Goal: Task Accomplishment & Management: Manage account settings

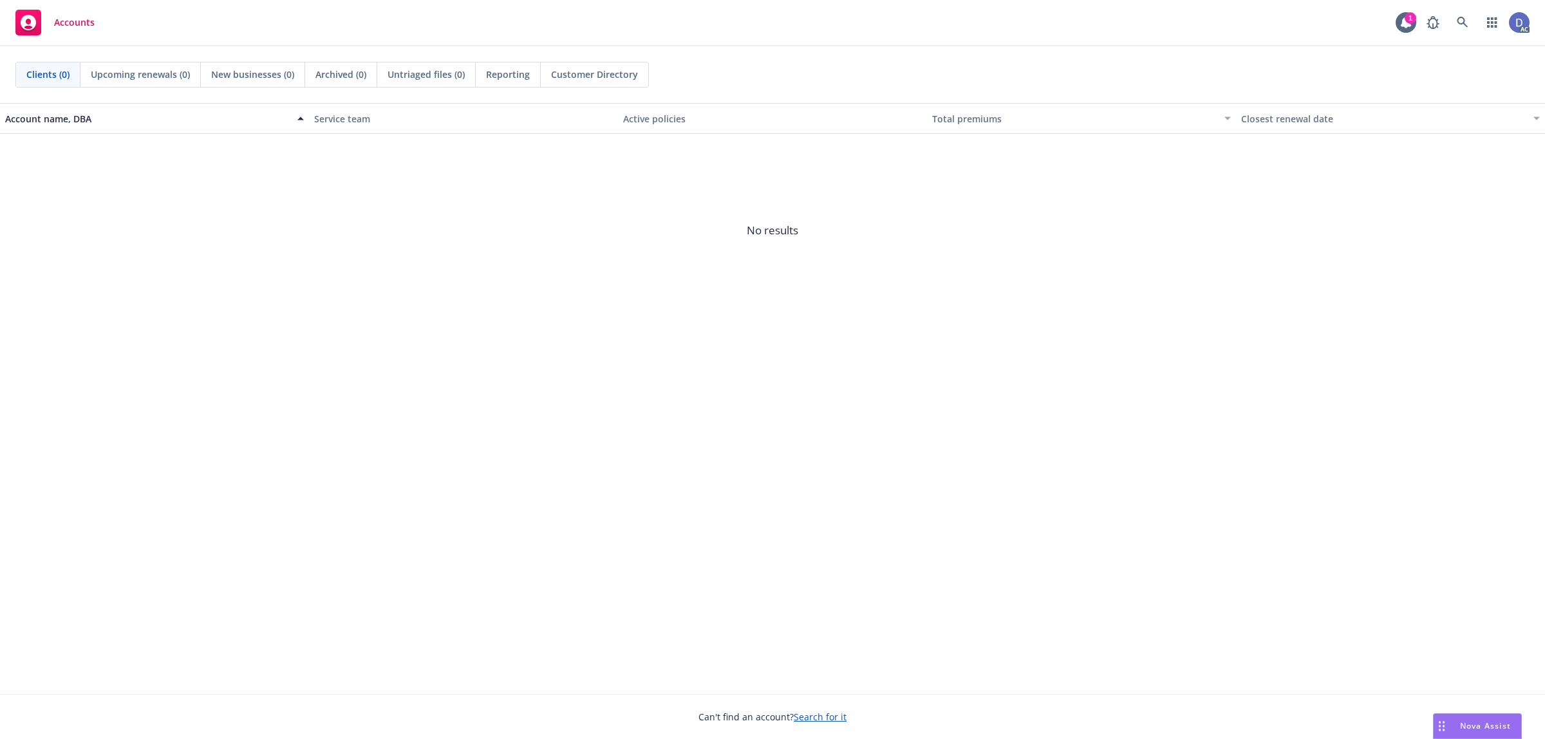
click at [1459, 29] on link at bounding box center [1463, 23] width 26 height 26
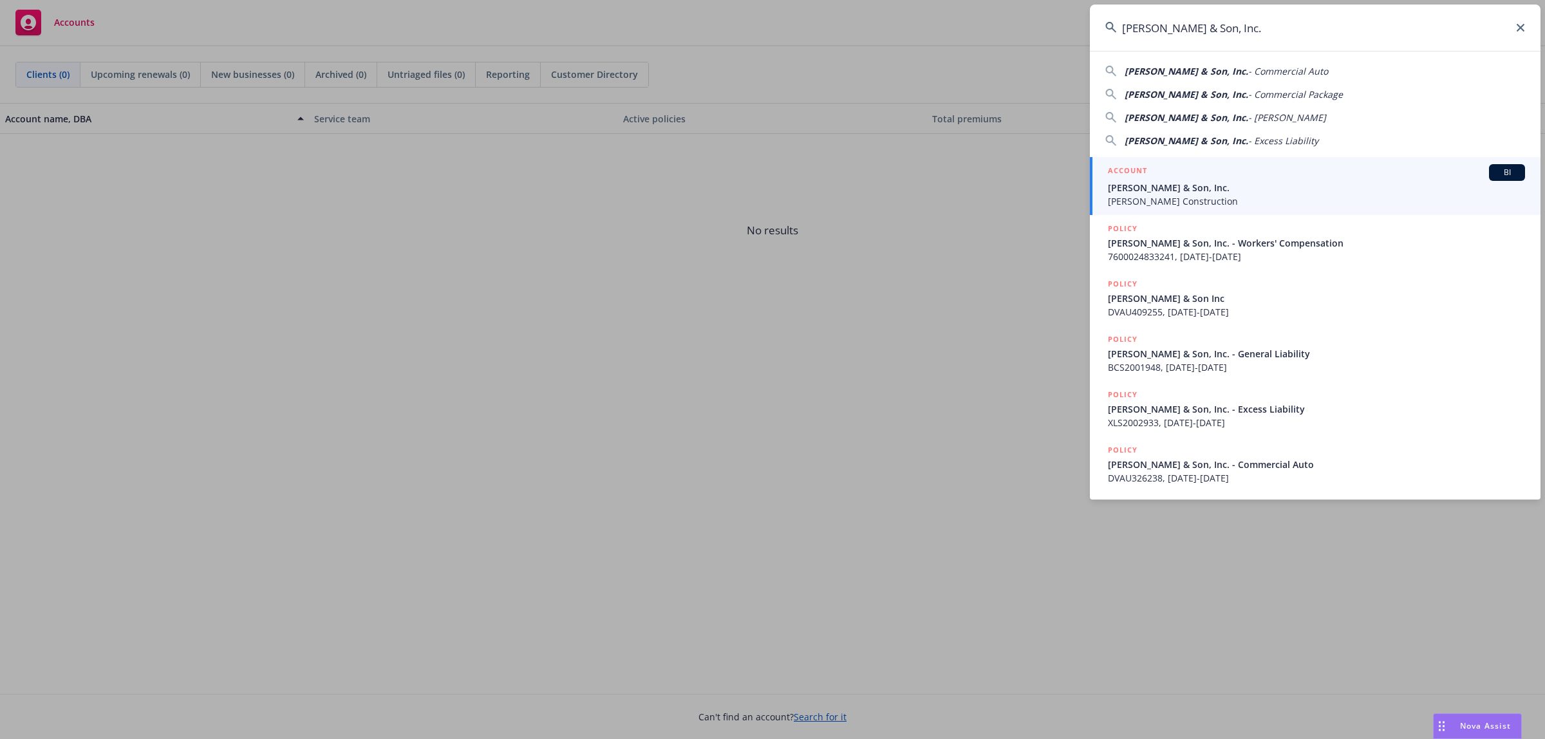
type input "D. V. Rasmussen & Son, Inc."
click at [1325, 162] on link "ACCOUNT BI D. V. Rasmussen & Son, Inc. Rasmussen Construction" at bounding box center [1315, 186] width 451 height 58
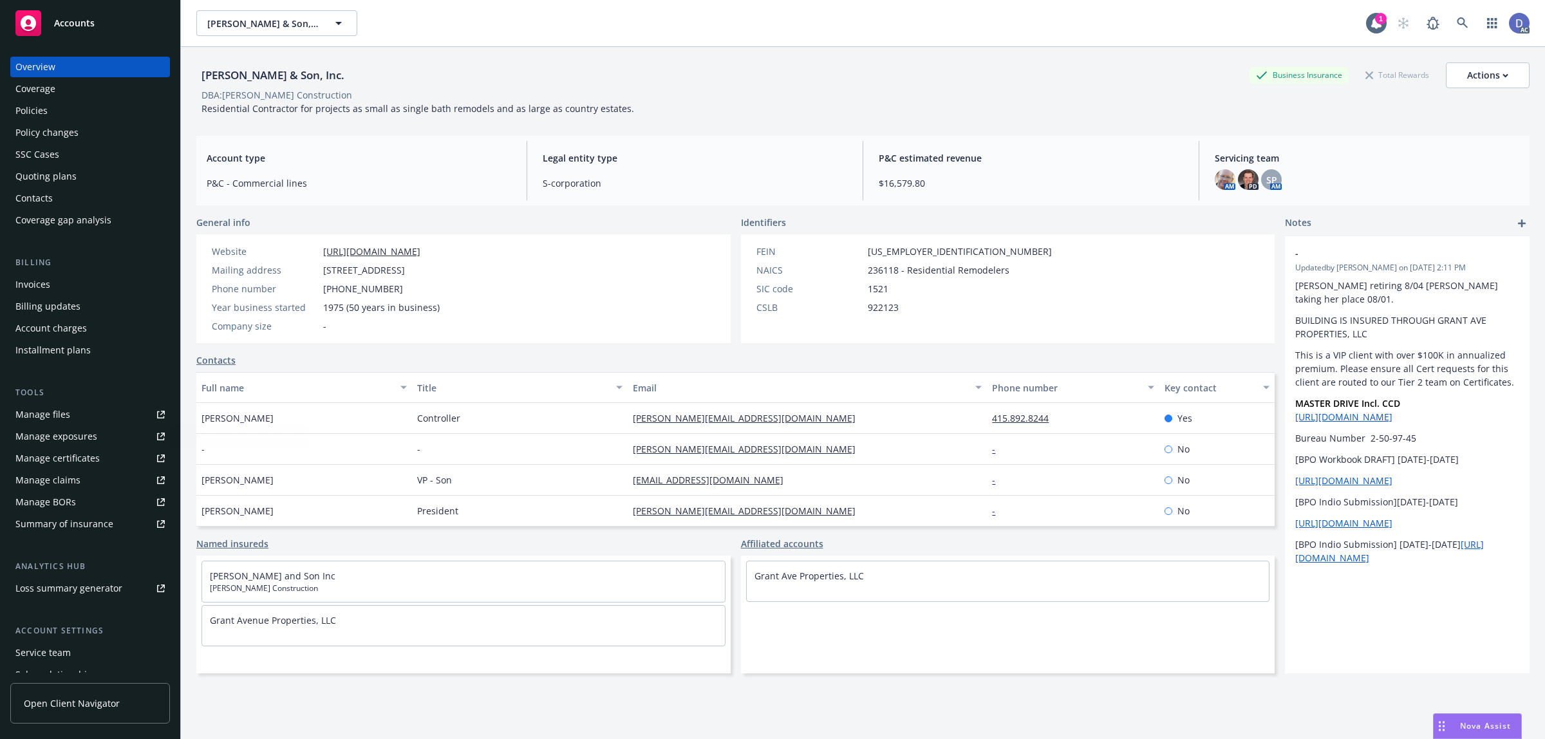
click at [66, 473] on div "Manage claims" at bounding box center [47, 480] width 65 height 21
click at [82, 418] on link "Manage files" at bounding box center [90, 414] width 160 height 21
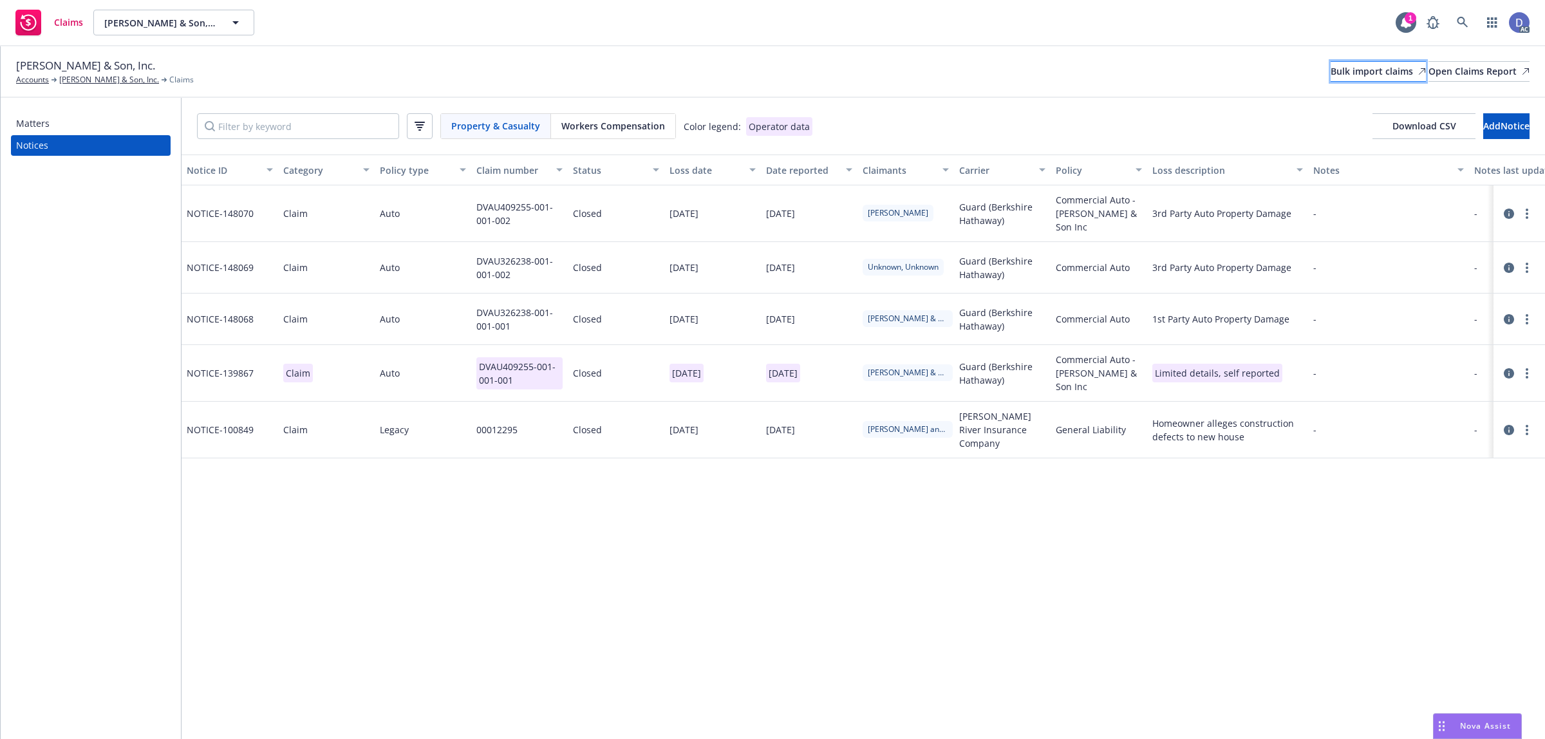
click at [1331, 73] on div "Bulk import claims" at bounding box center [1378, 71] width 95 height 19
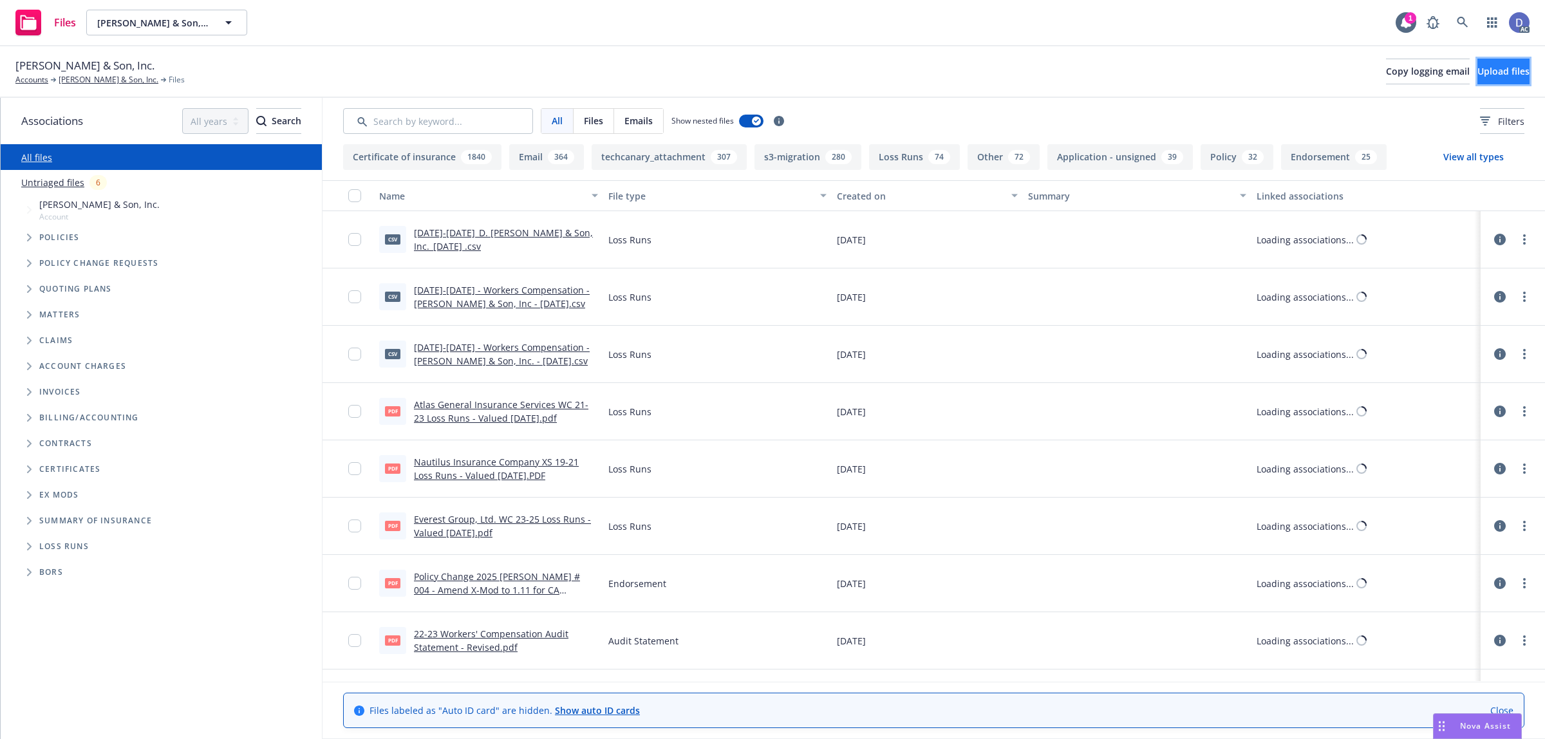
click at [1514, 76] on button "Upload files" at bounding box center [1504, 72] width 52 height 26
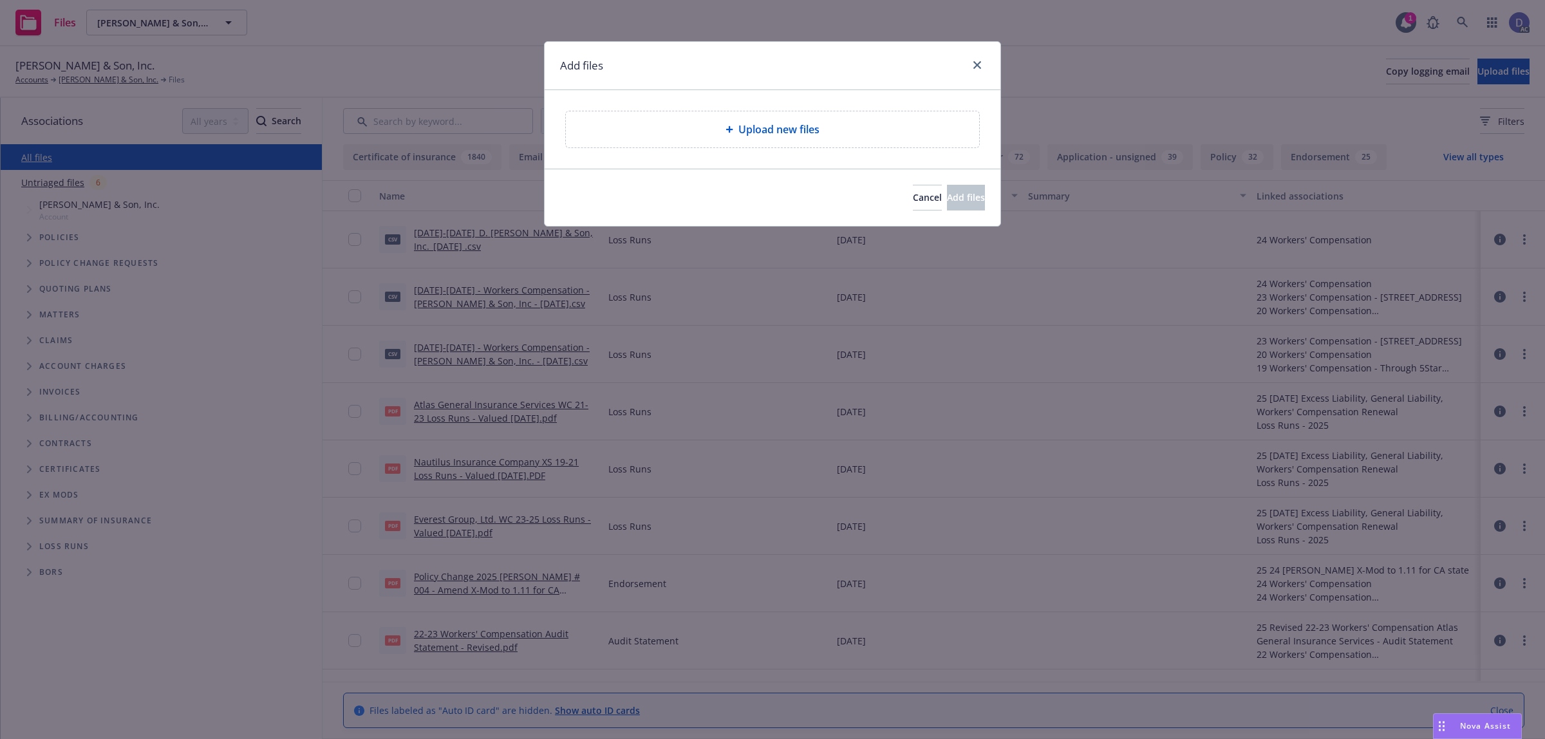
click at [757, 133] on span "Upload new files" at bounding box center [778, 129] width 81 height 15
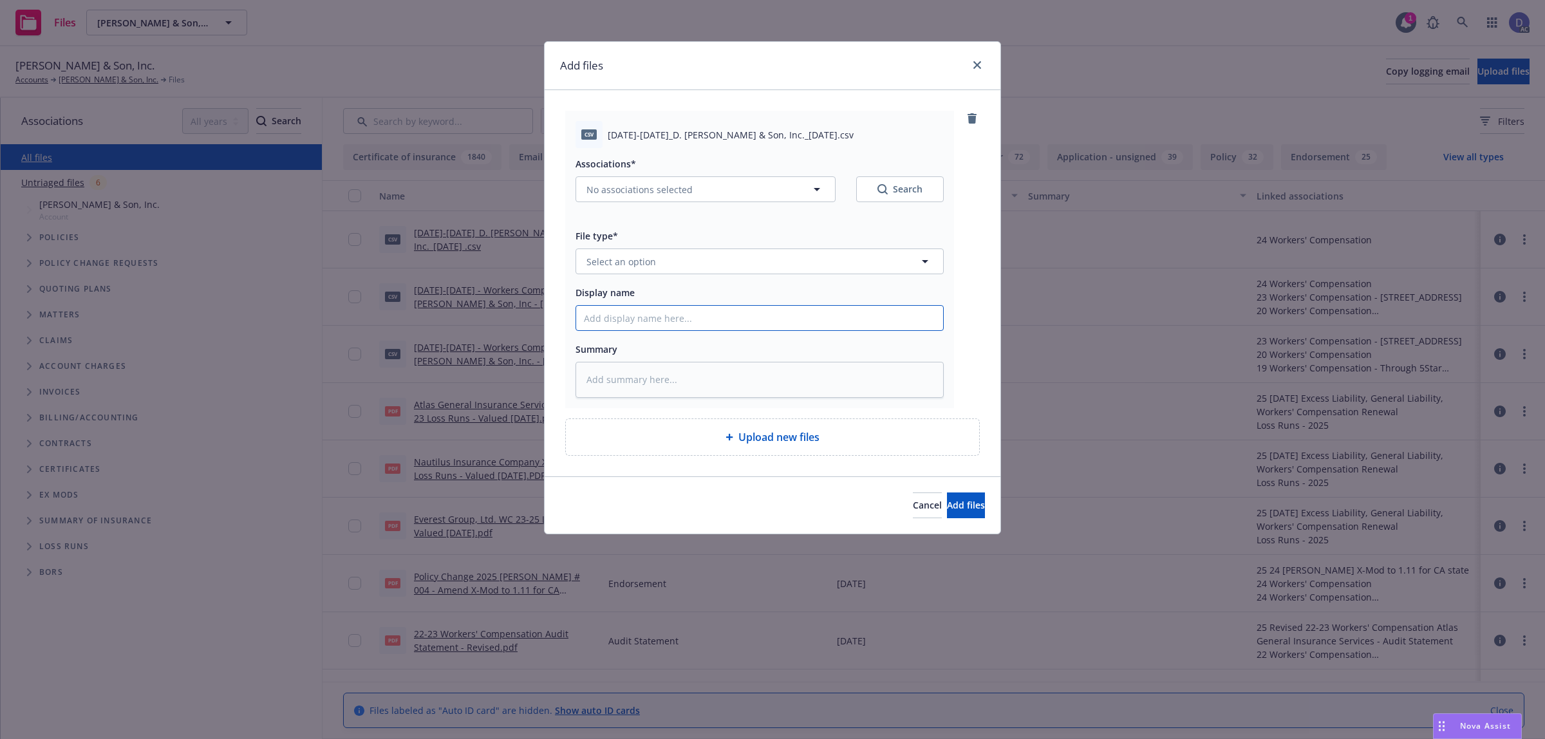
click at [773, 309] on input "Display name" at bounding box center [759, 318] width 367 height 24
paste input "2018-2024_D. V. Rasmussen & Son, Inc._8-4-2025"
type input "2018-2024_D. V. Rasmussen & Son, Inc._8-4-2025"
type textarea "x"
type input "2018-2024_D. V. Rasmussen & Son, Inc._8-4-2025"
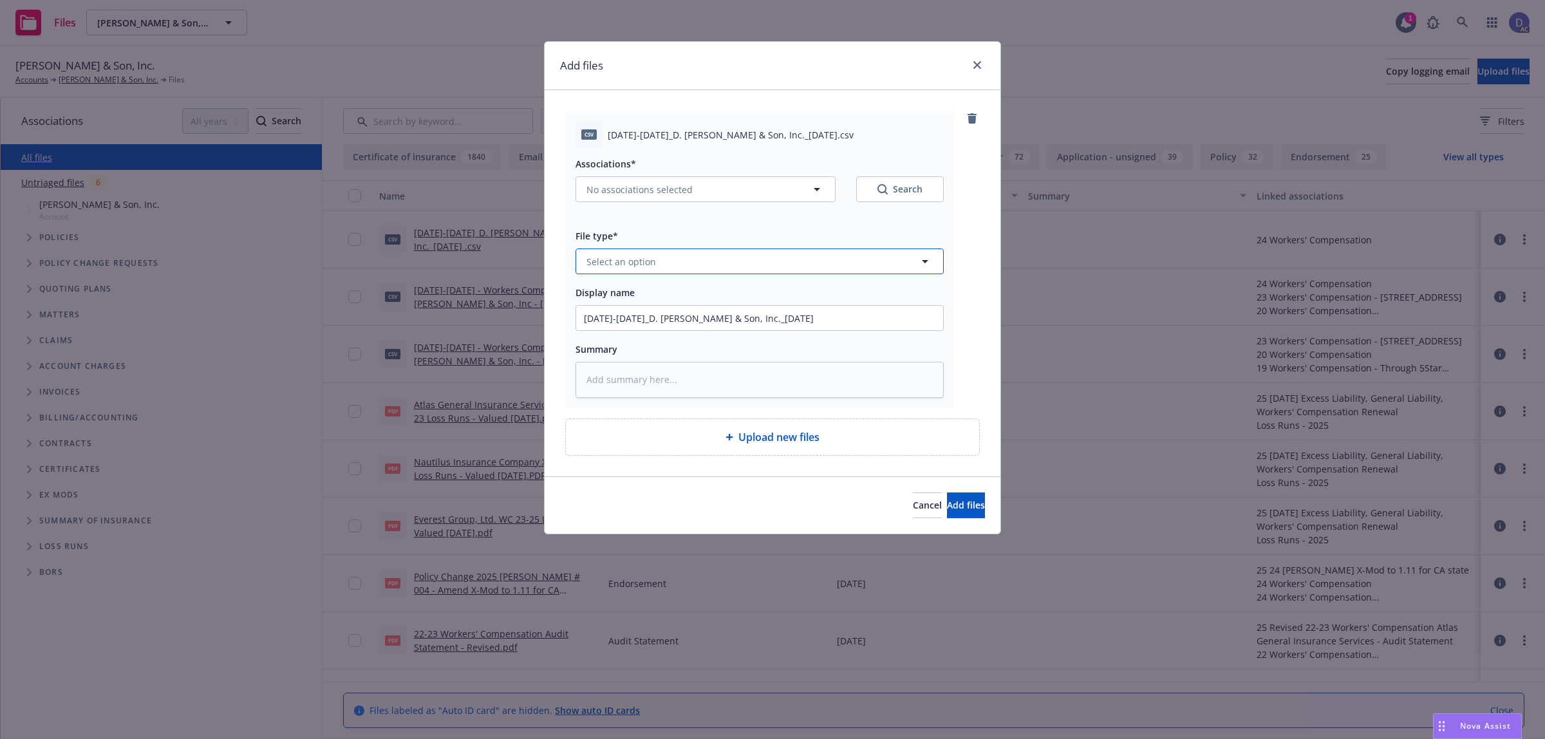
click at [810, 268] on button "Select an option" at bounding box center [760, 262] width 368 height 26
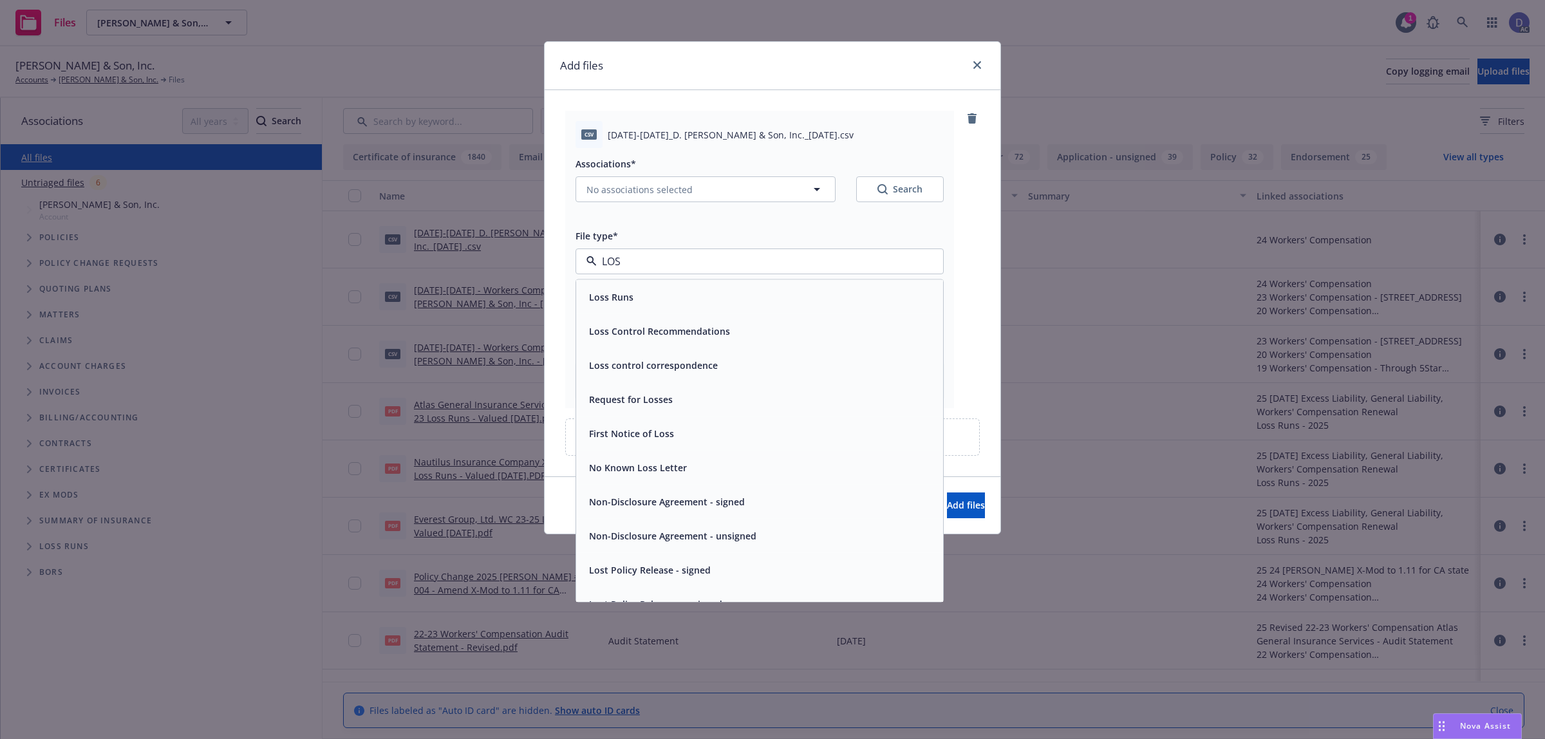
type input "LOSS"
click at [812, 296] on div "Loss Runs" at bounding box center [760, 297] width 352 height 19
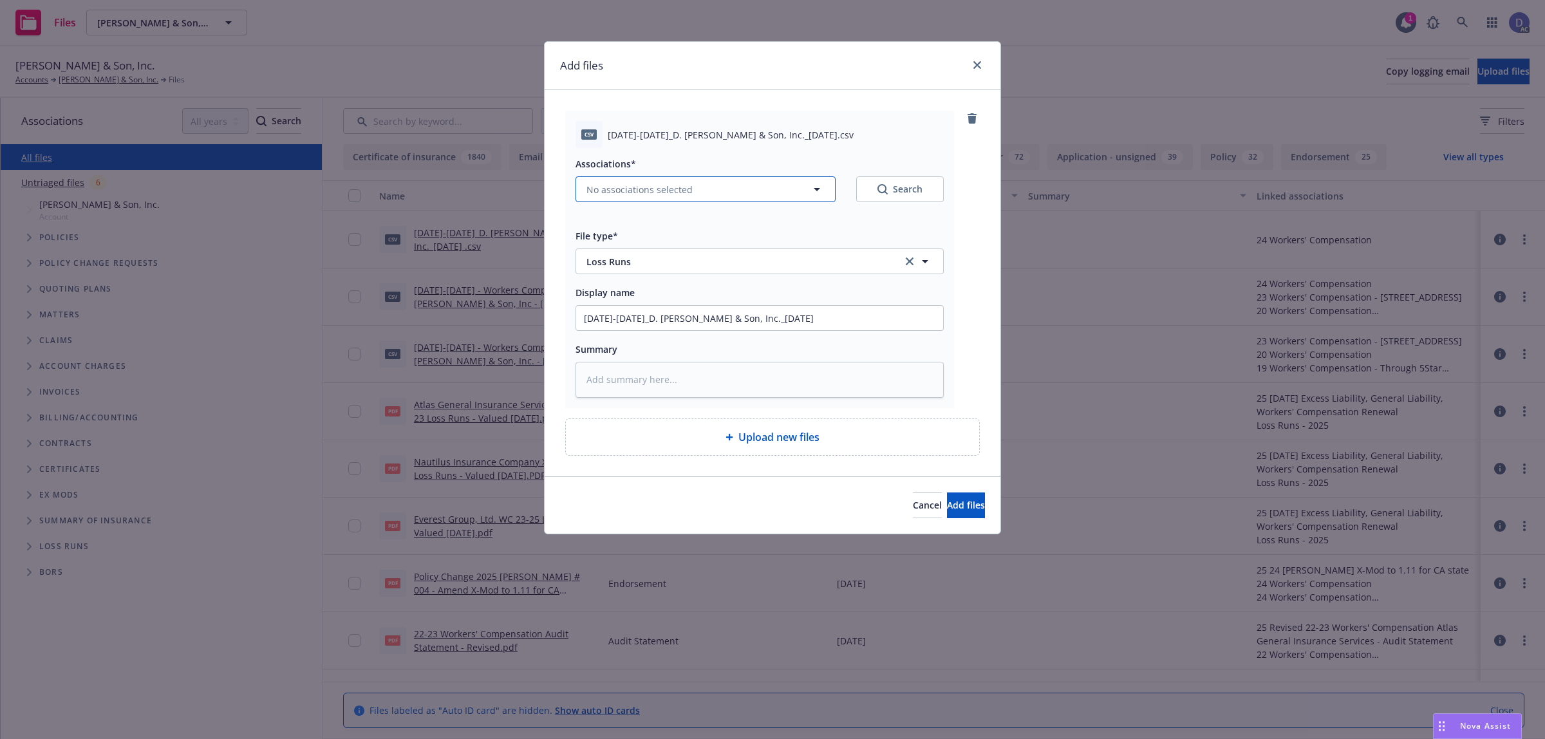
click at [819, 200] on button "No associations selected" at bounding box center [706, 189] width 260 height 26
type textarea "x"
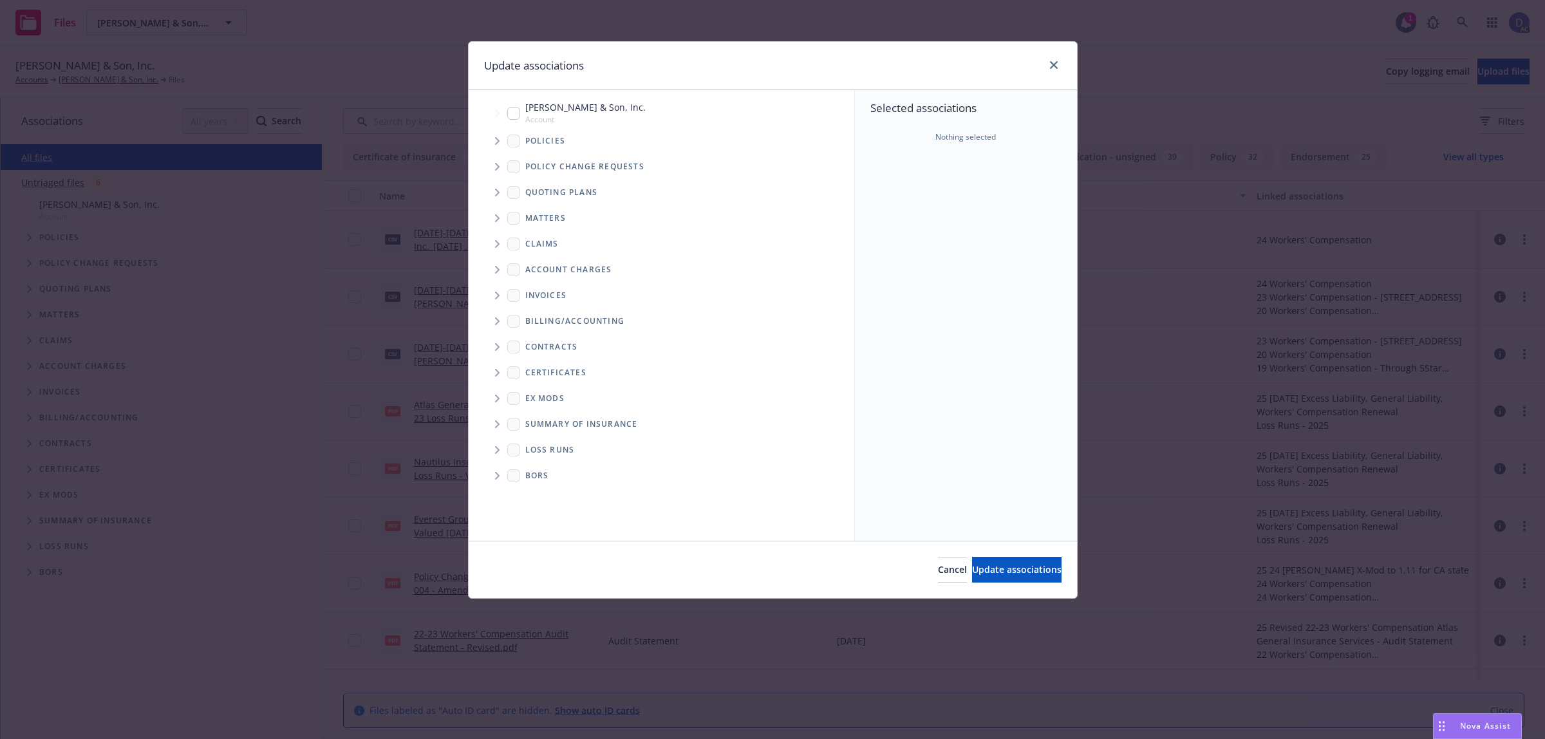
click at [500, 144] on span "Tree Example" at bounding box center [497, 141] width 21 height 21
click at [934, 178] on div "Selected associations Nothing selected" at bounding box center [966, 315] width 222 height 451
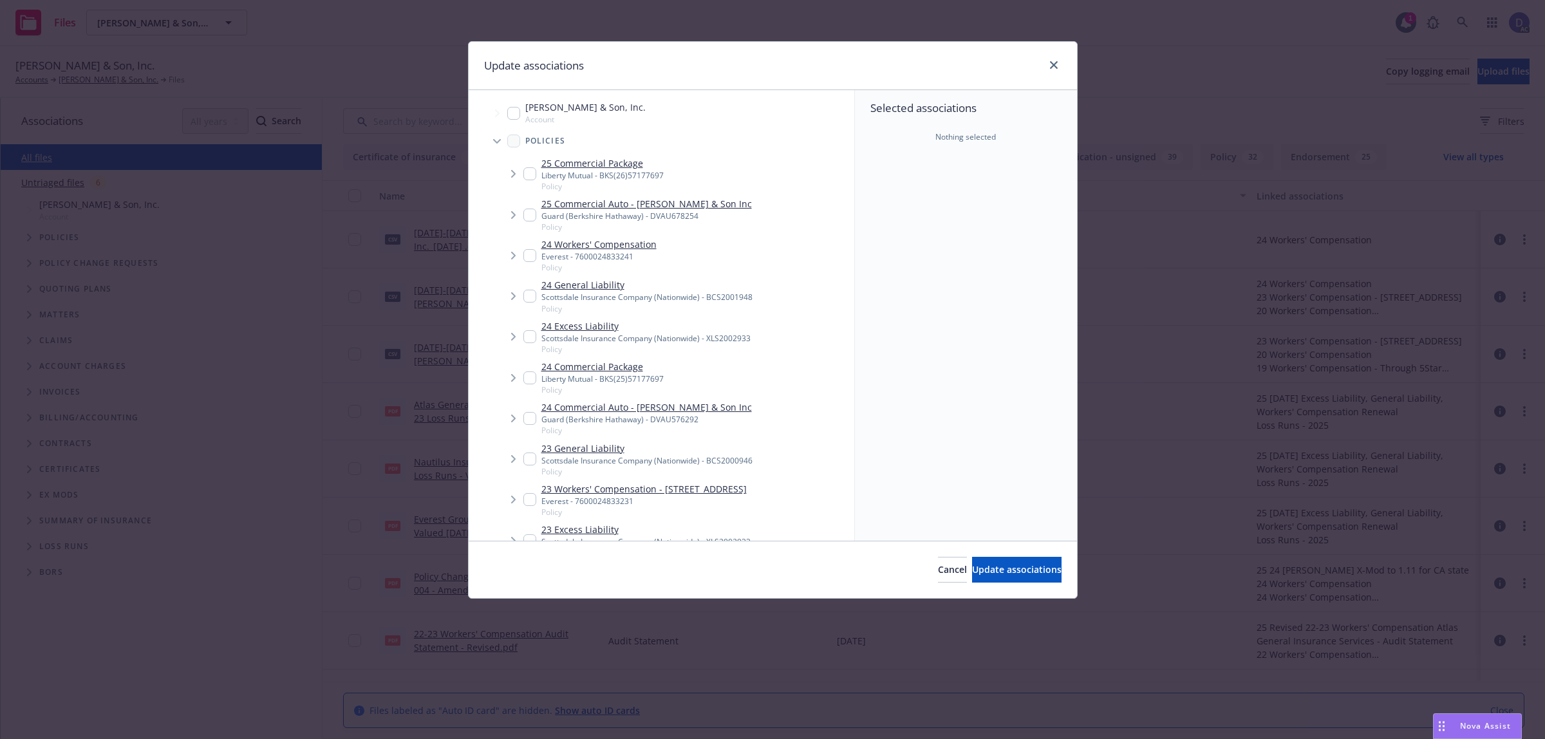
click at [532, 500] on input "Tree Example" at bounding box center [529, 499] width 13 height 13
checkbox input "true"
click at [977, 572] on span "Update associations" at bounding box center [1016, 569] width 89 height 12
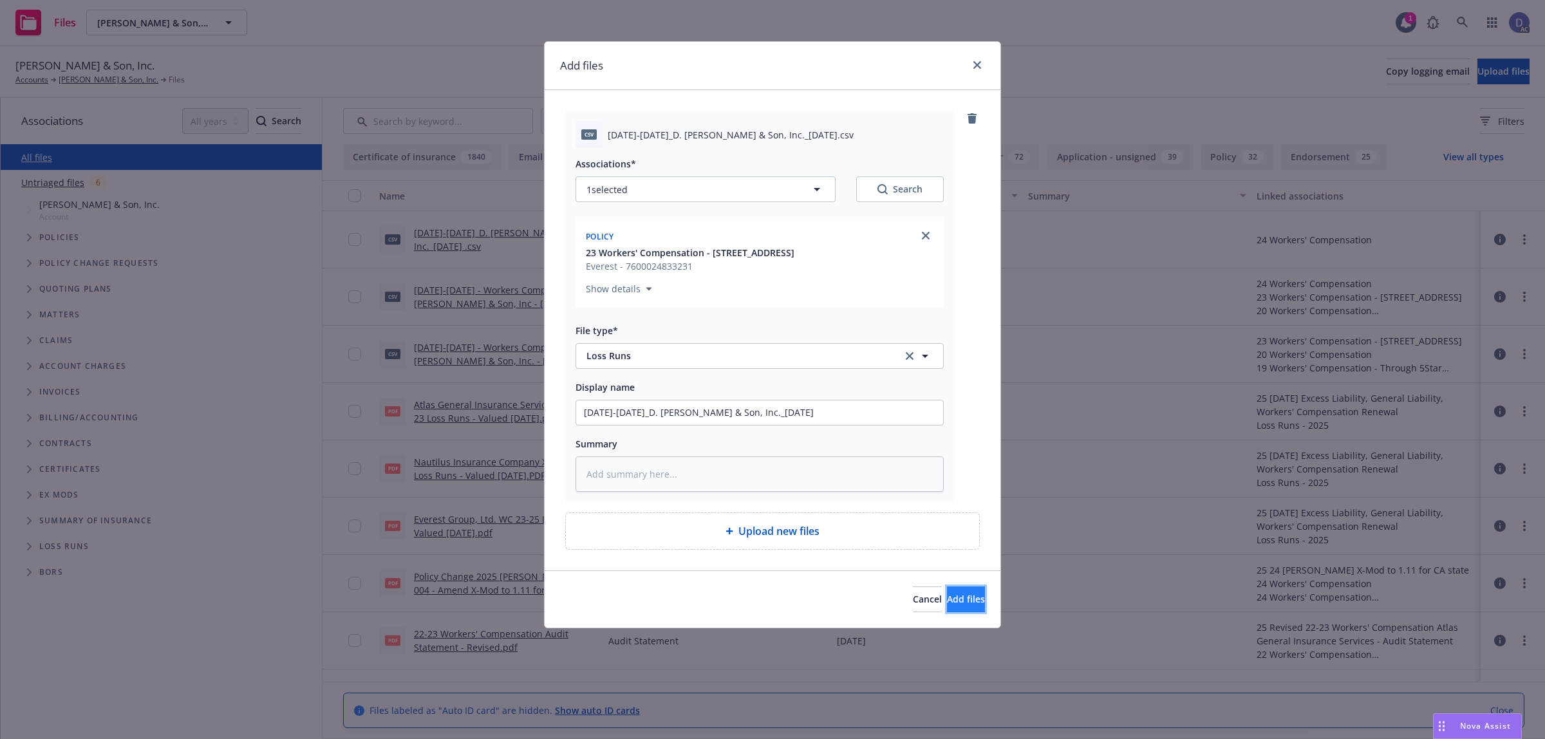
click at [947, 596] on button "Add files" at bounding box center [966, 600] width 38 height 26
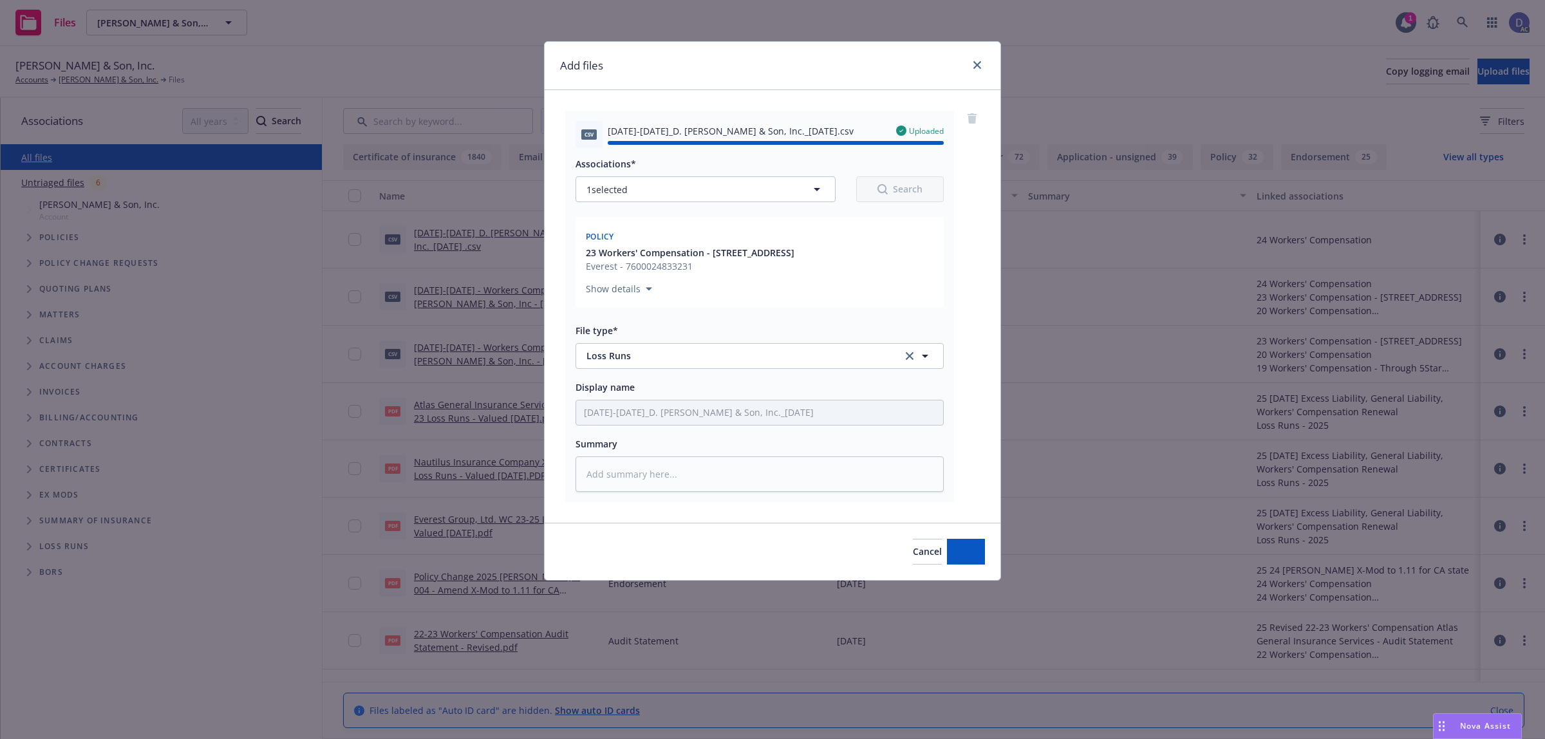
type textarea "x"
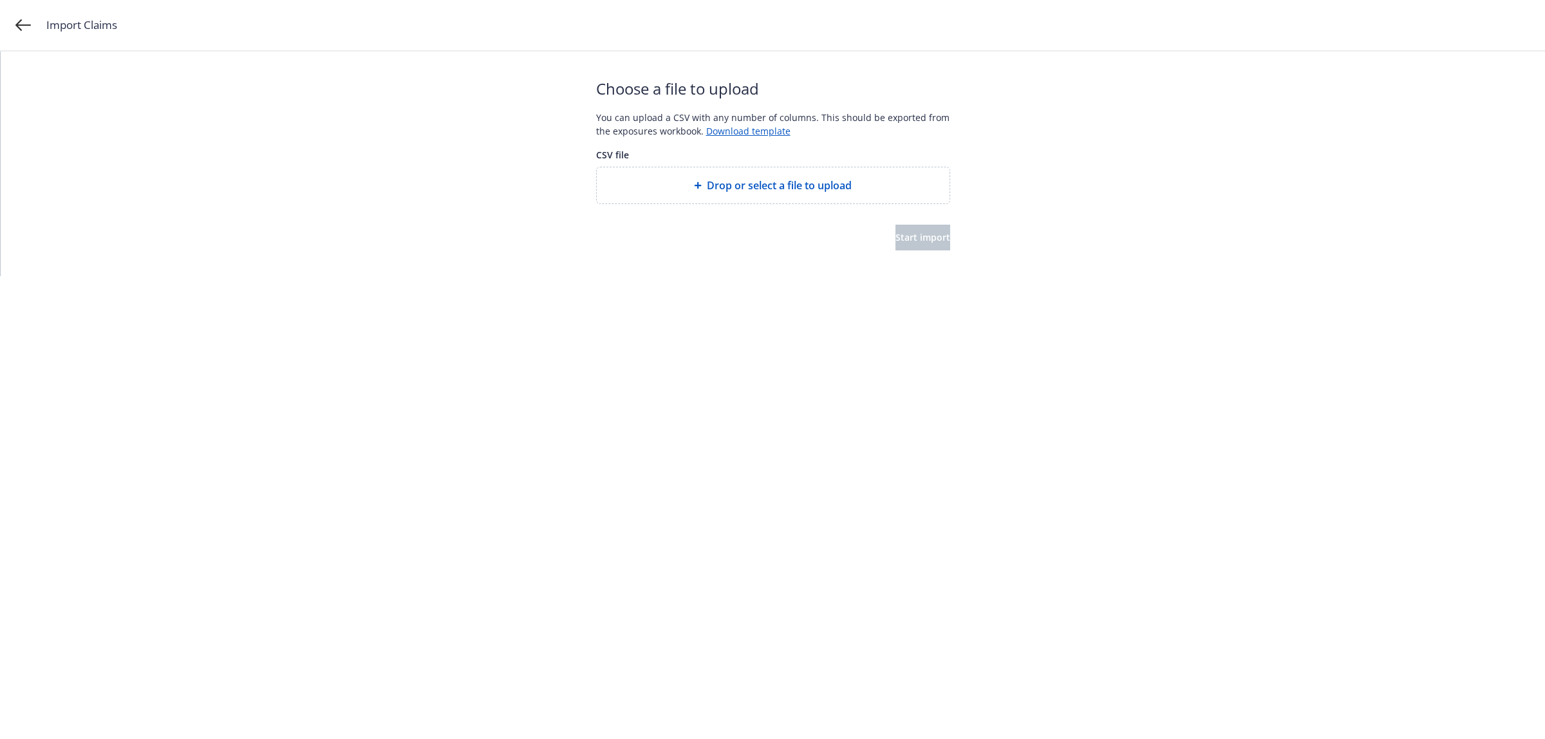
click at [755, 178] on span "Drop or select a file to upload" at bounding box center [779, 185] width 145 height 15
click at [899, 237] on span "Start import" at bounding box center [923, 237] width 55 height 12
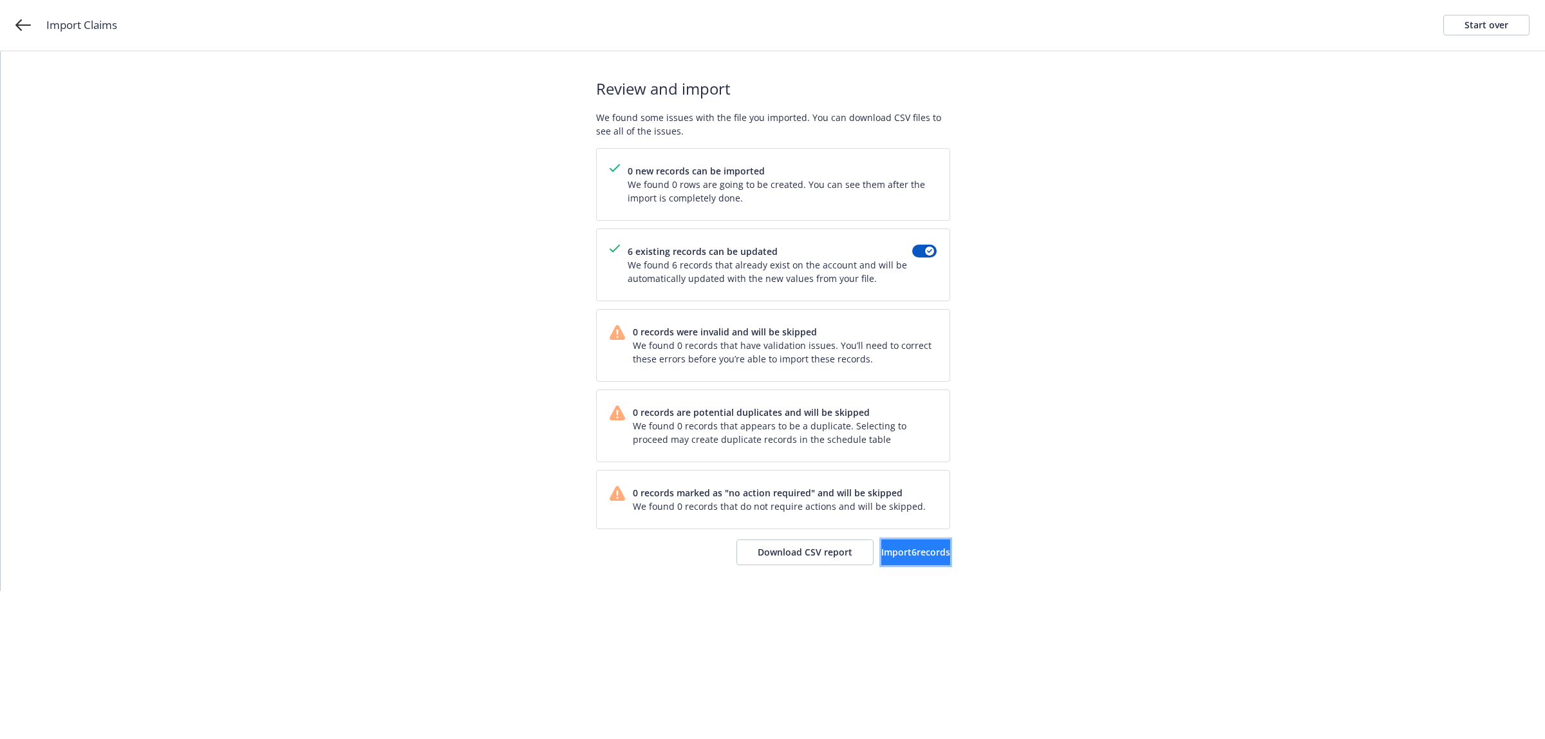
click at [898, 561] on button "Import 6 records" at bounding box center [915, 553] width 69 height 26
click at [896, 552] on span "View accounts" at bounding box center [897, 552] width 63 height 12
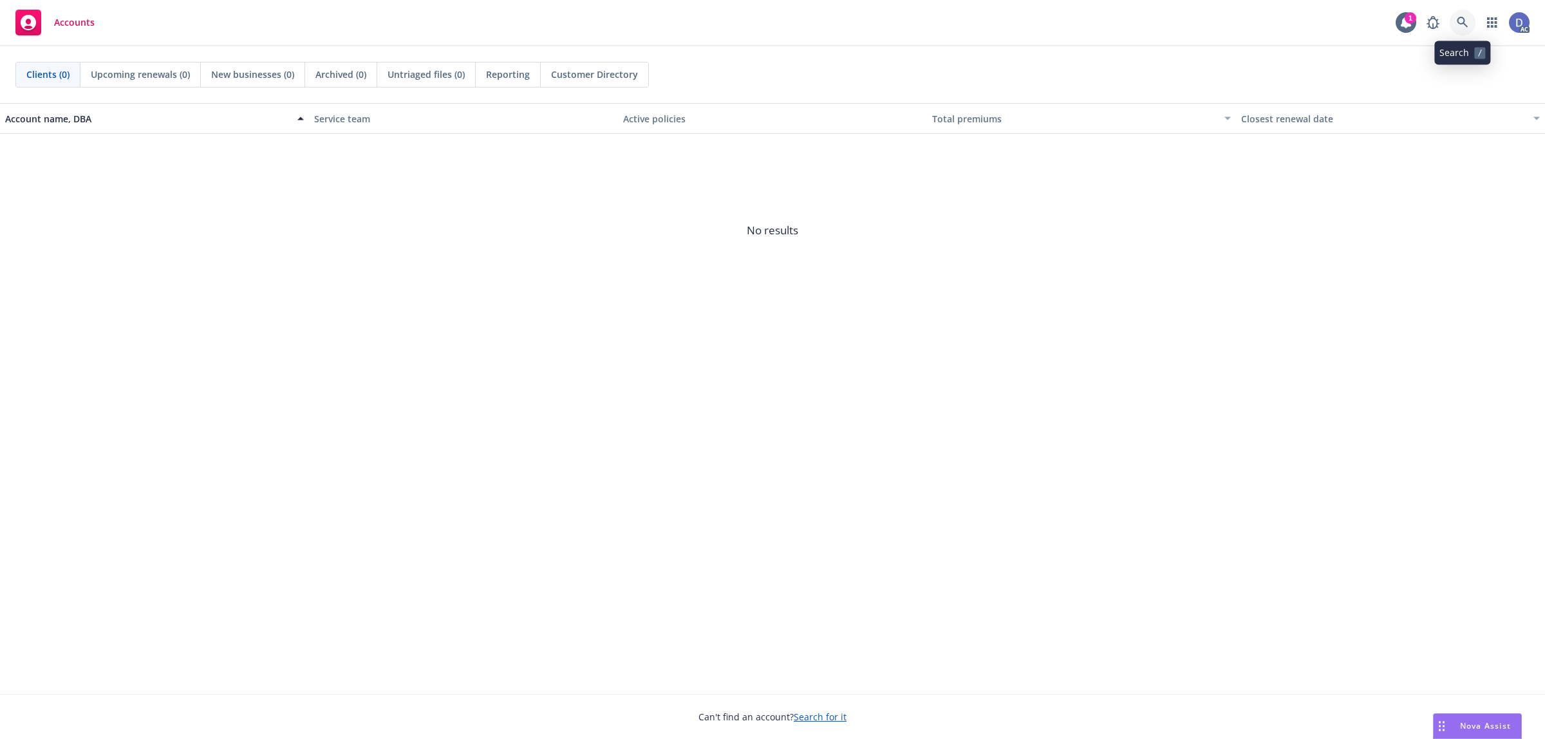
click at [1461, 26] on icon at bounding box center [1463, 23] width 12 height 12
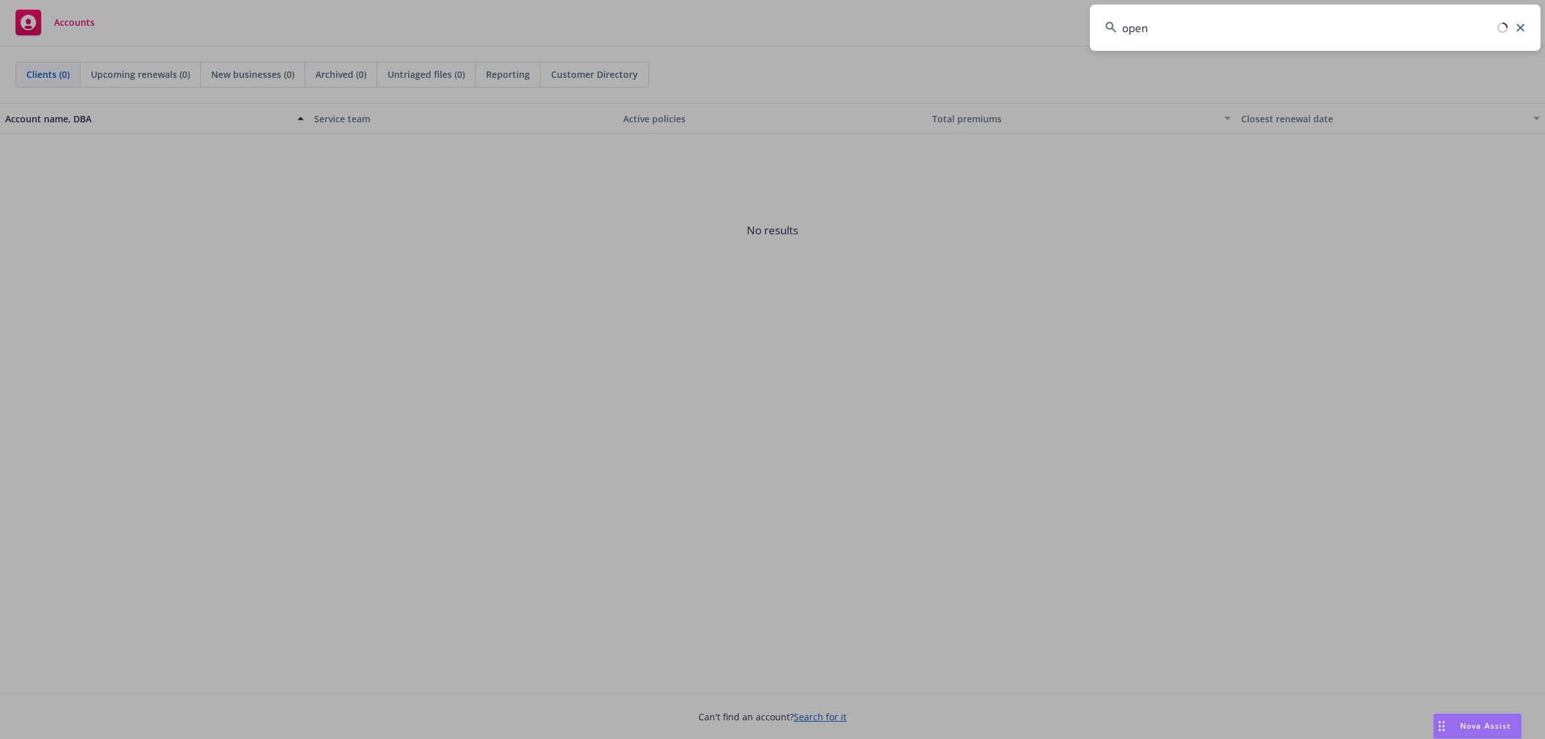
type input "opena"
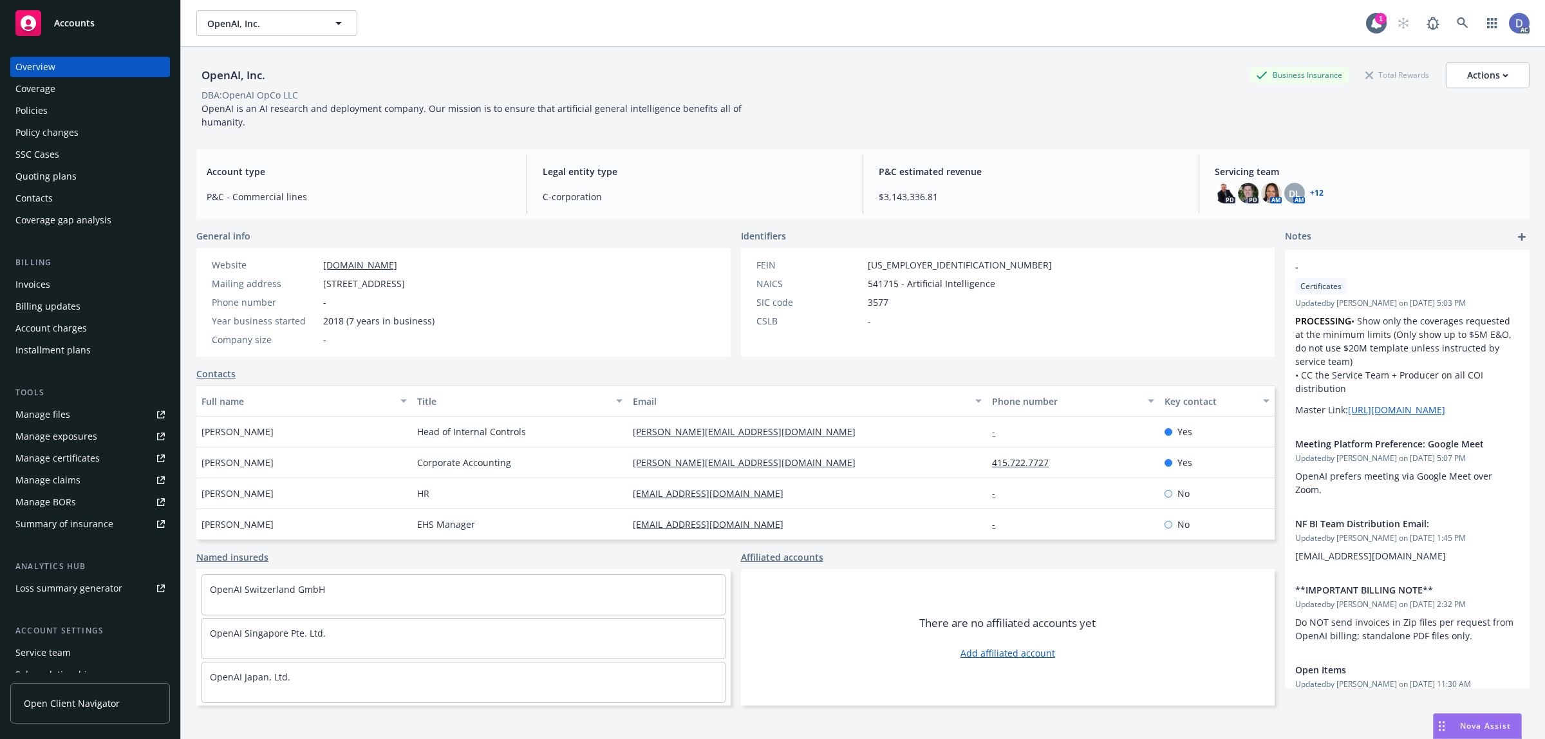
click at [79, 480] on link "Manage claims" at bounding box center [90, 480] width 160 height 21
click at [45, 416] on div "Manage files" at bounding box center [42, 414] width 55 height 21
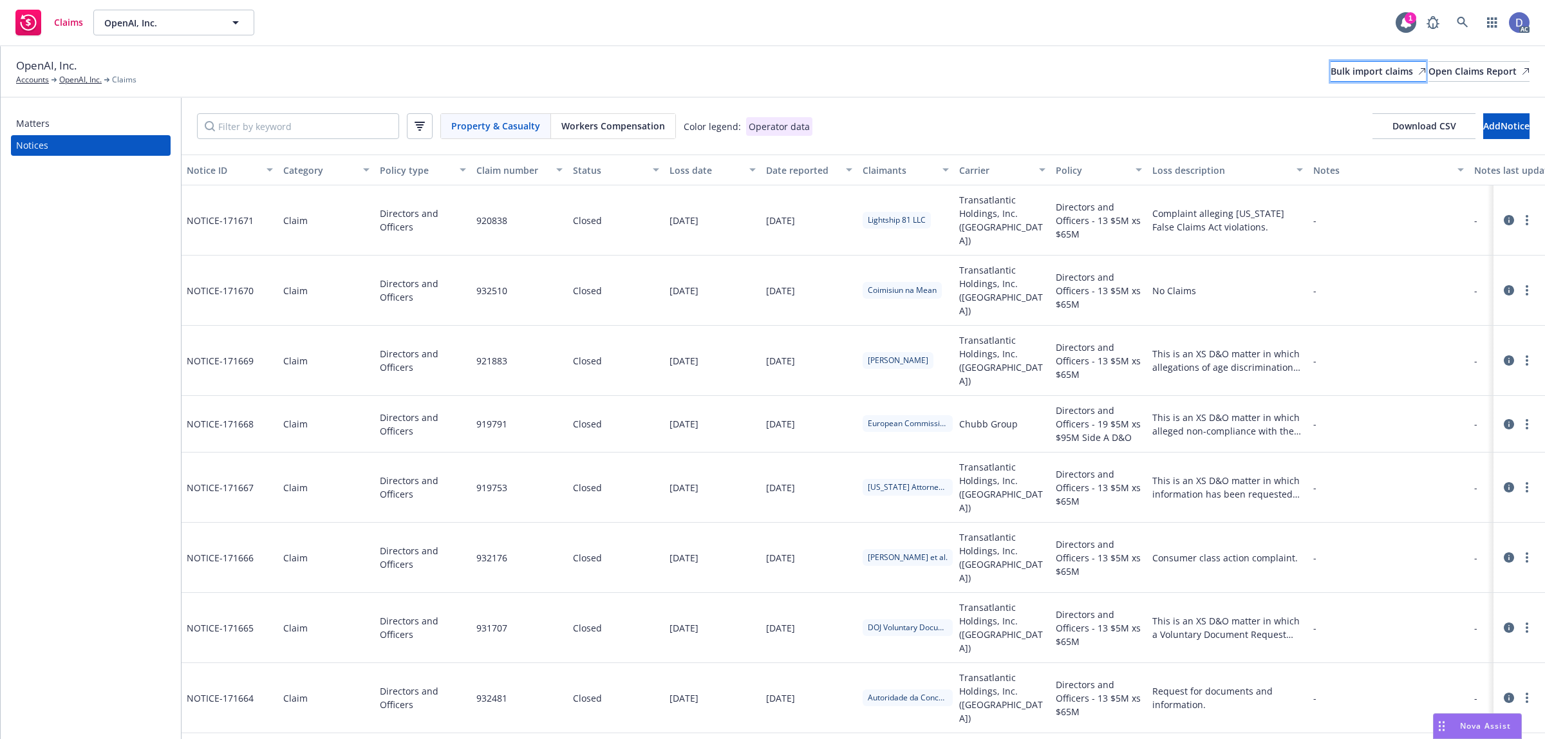
click at [1331, 75] on div "Bulk import claims" at bounding box center [1378, 71] width 95 height 19
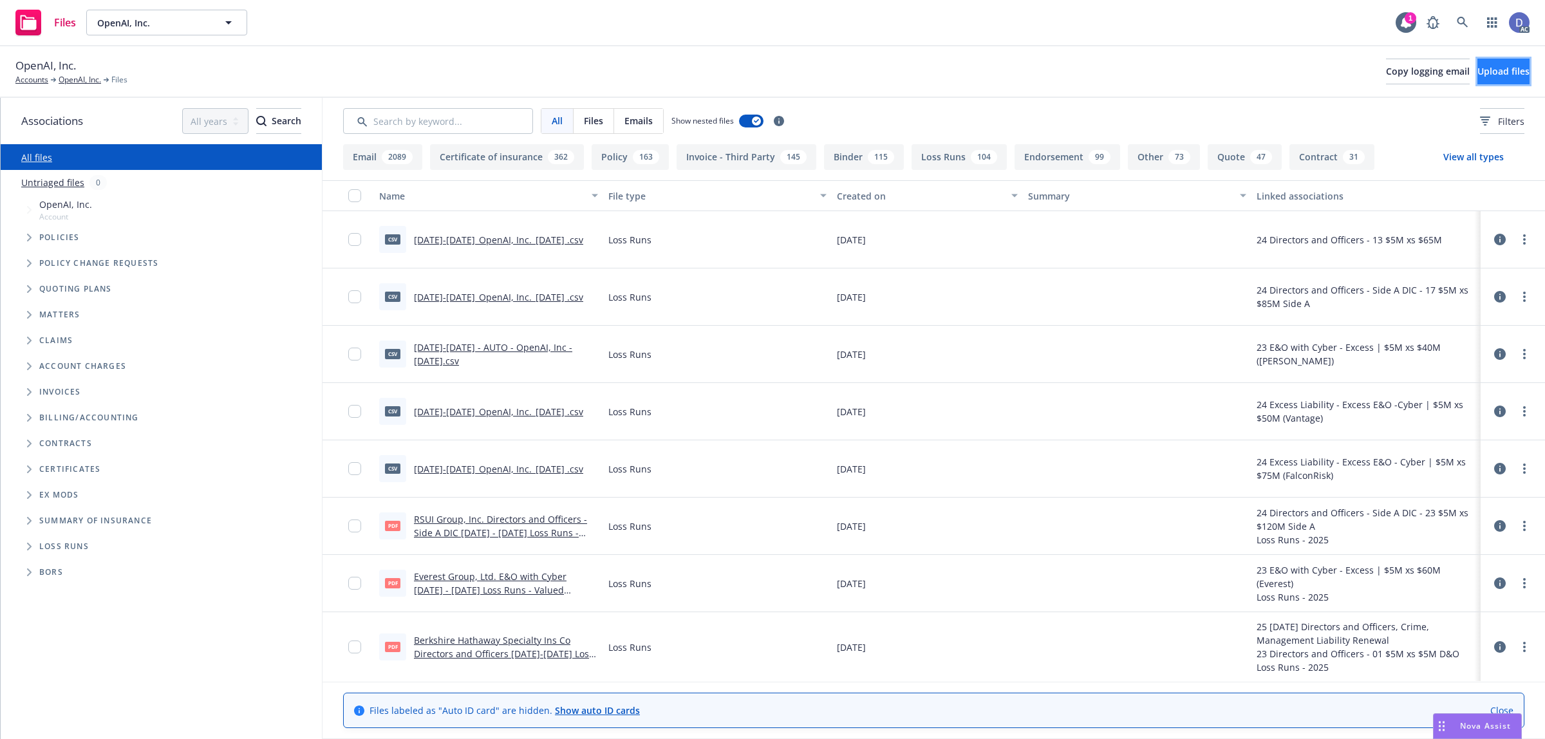
click at [1478, 71] on span "Upload files" at bounding box center [1504, 71] width 52 height 12
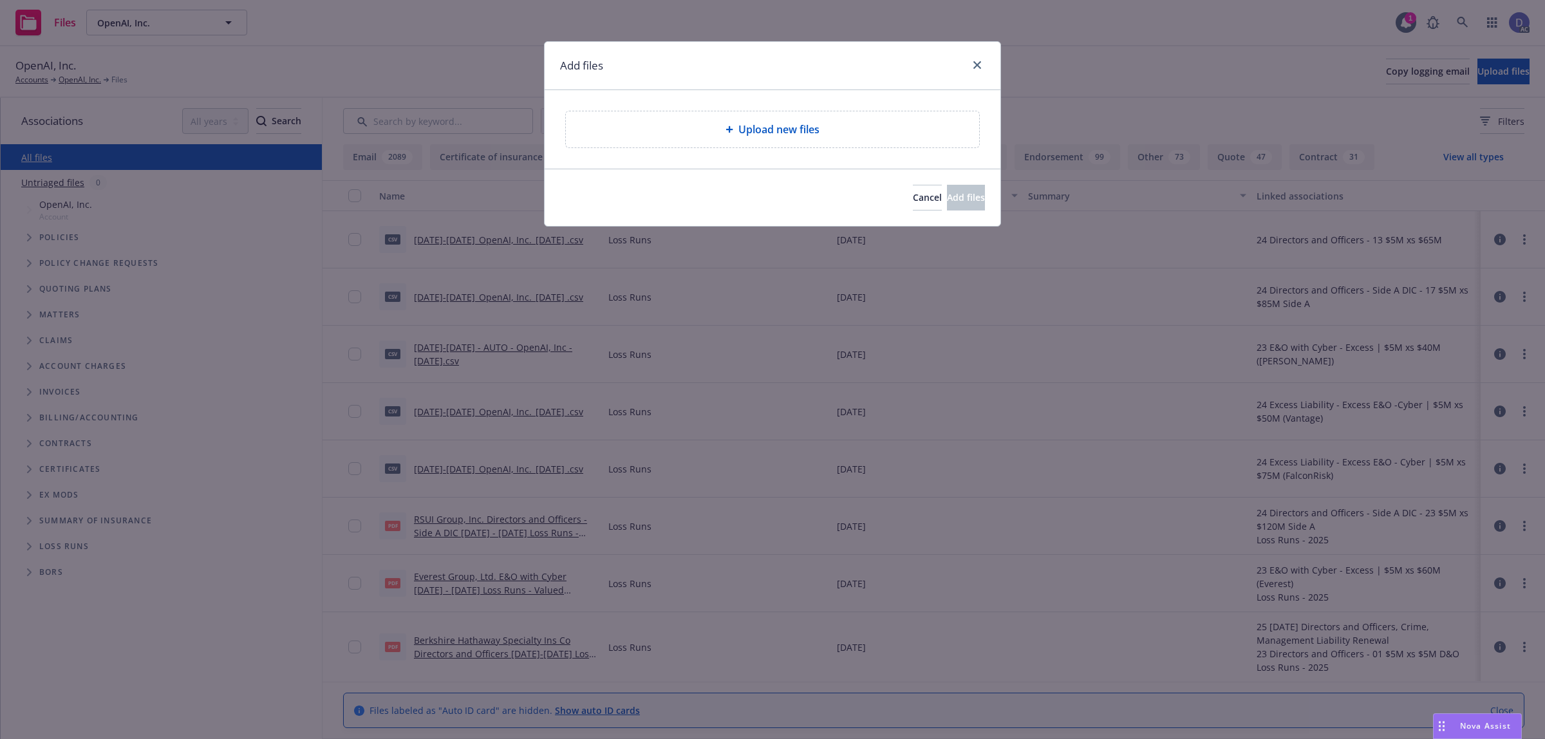
click at [773, 129] on span "Upload new files" at bounding box center [778, 129] width 81 height 15
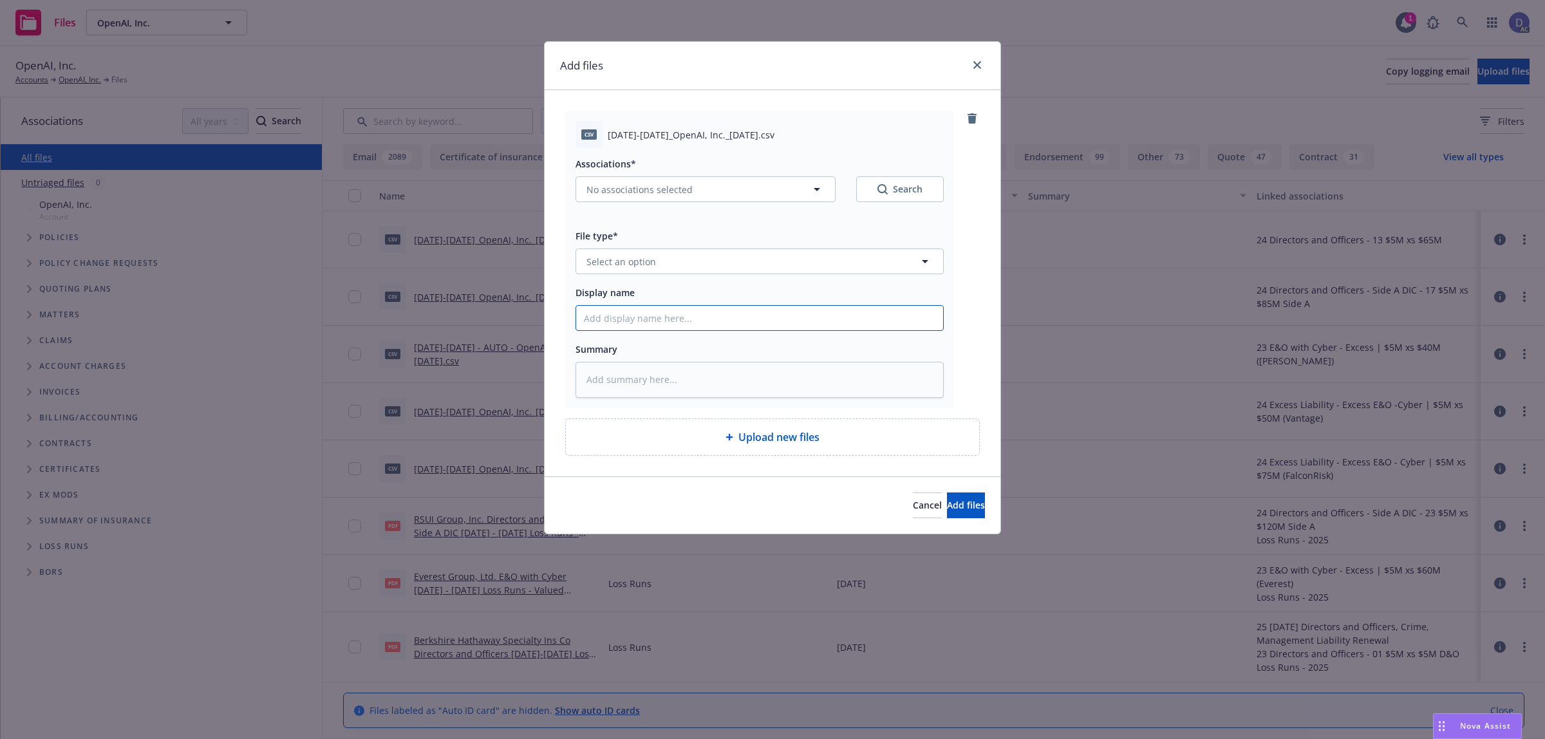
click at [784, 323] on input "Display name" at bounding box center [759, 318] width 367 height 24
paste input "2024-2025_OpenAI, Inc._8-5-2025"
type input "2024-2025_OpenAI, Inc._8-5-2025"
type textarea "x"
type input "2024-2025_OpenAI, Inc._8-5-2025"
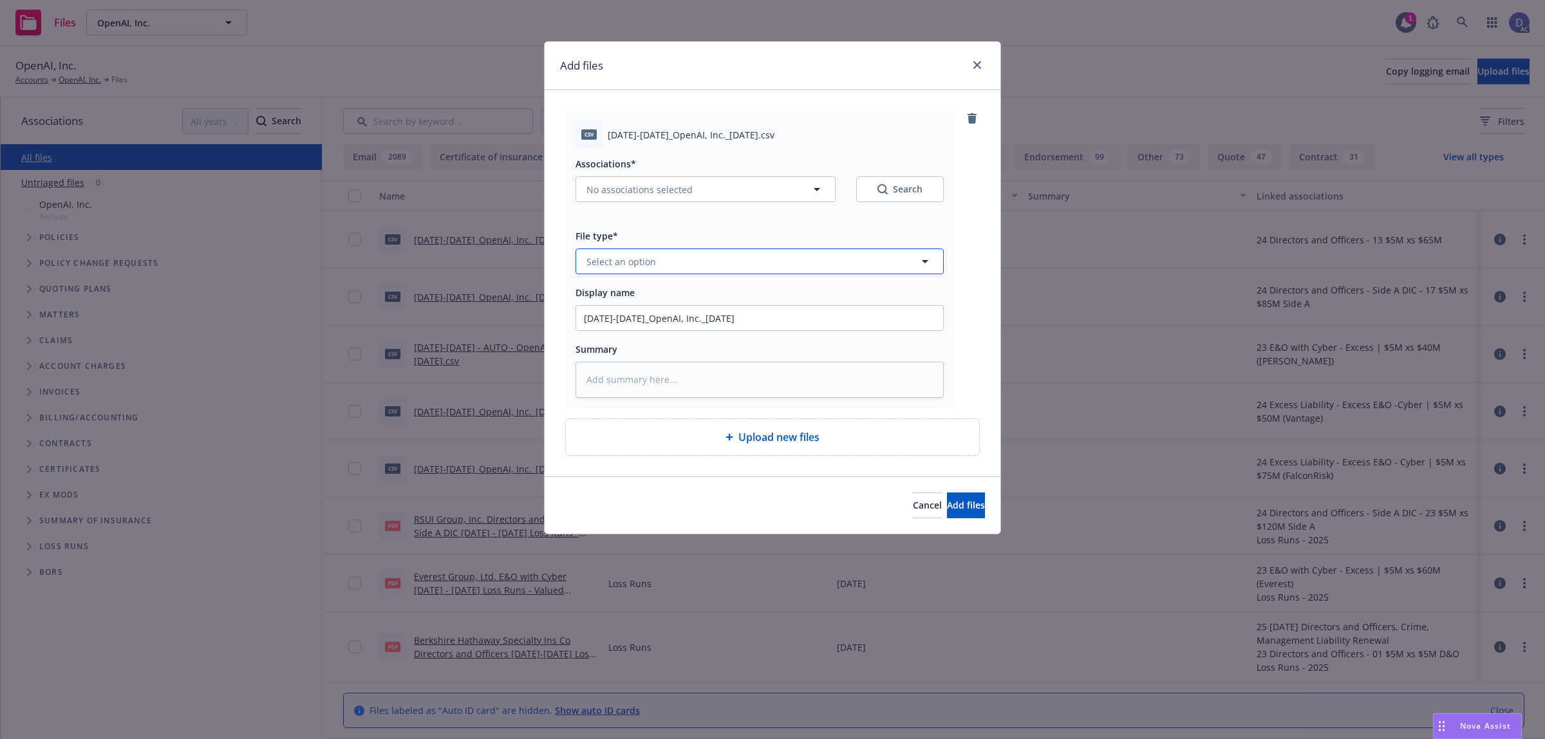
click at [764, 272] on button "Select an option" at bounding box center [760, 262] width 368 height 26
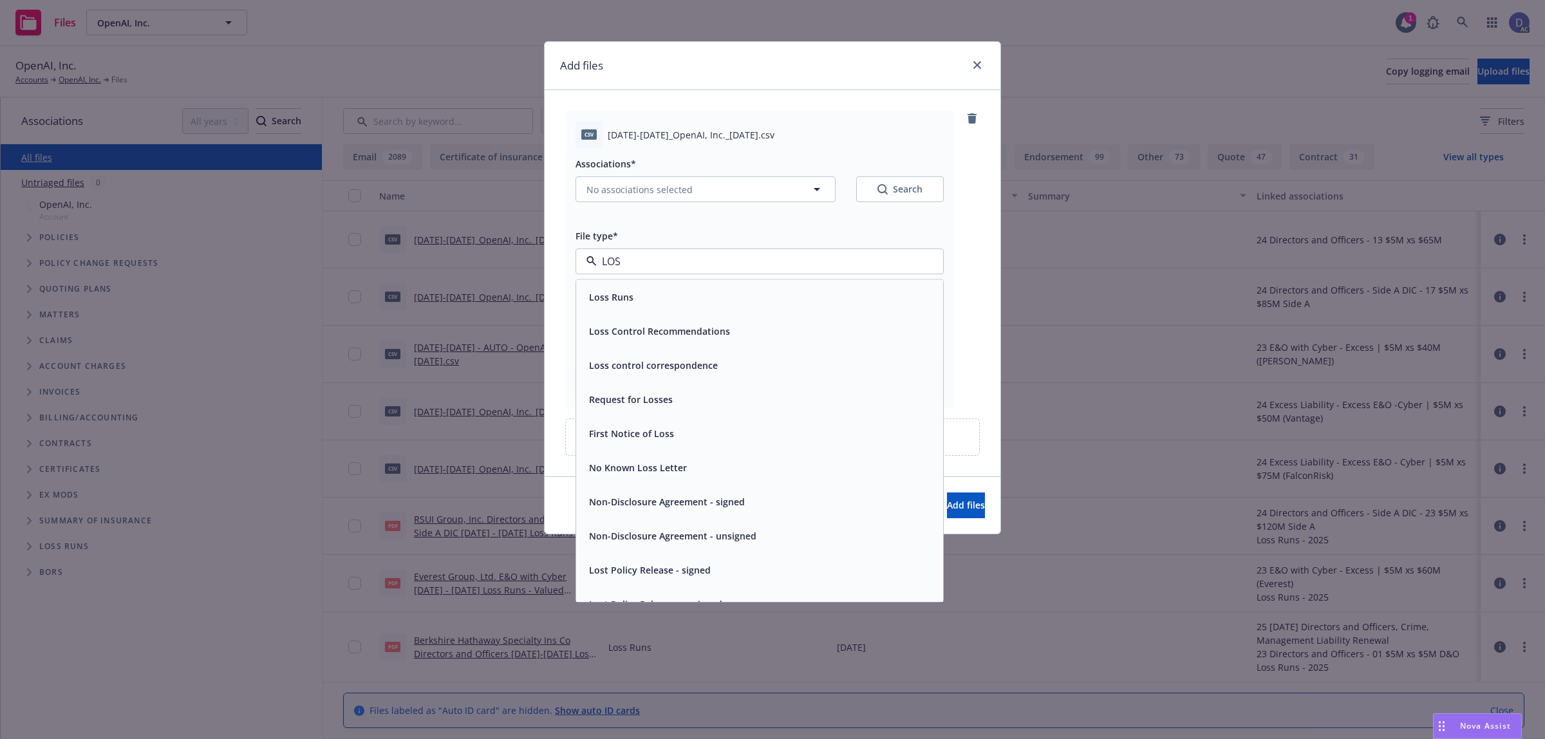
type input "LOSS"
click at [764, 294] on div "Loss Runs" at bounding box center [760, 297] width 352 height 19
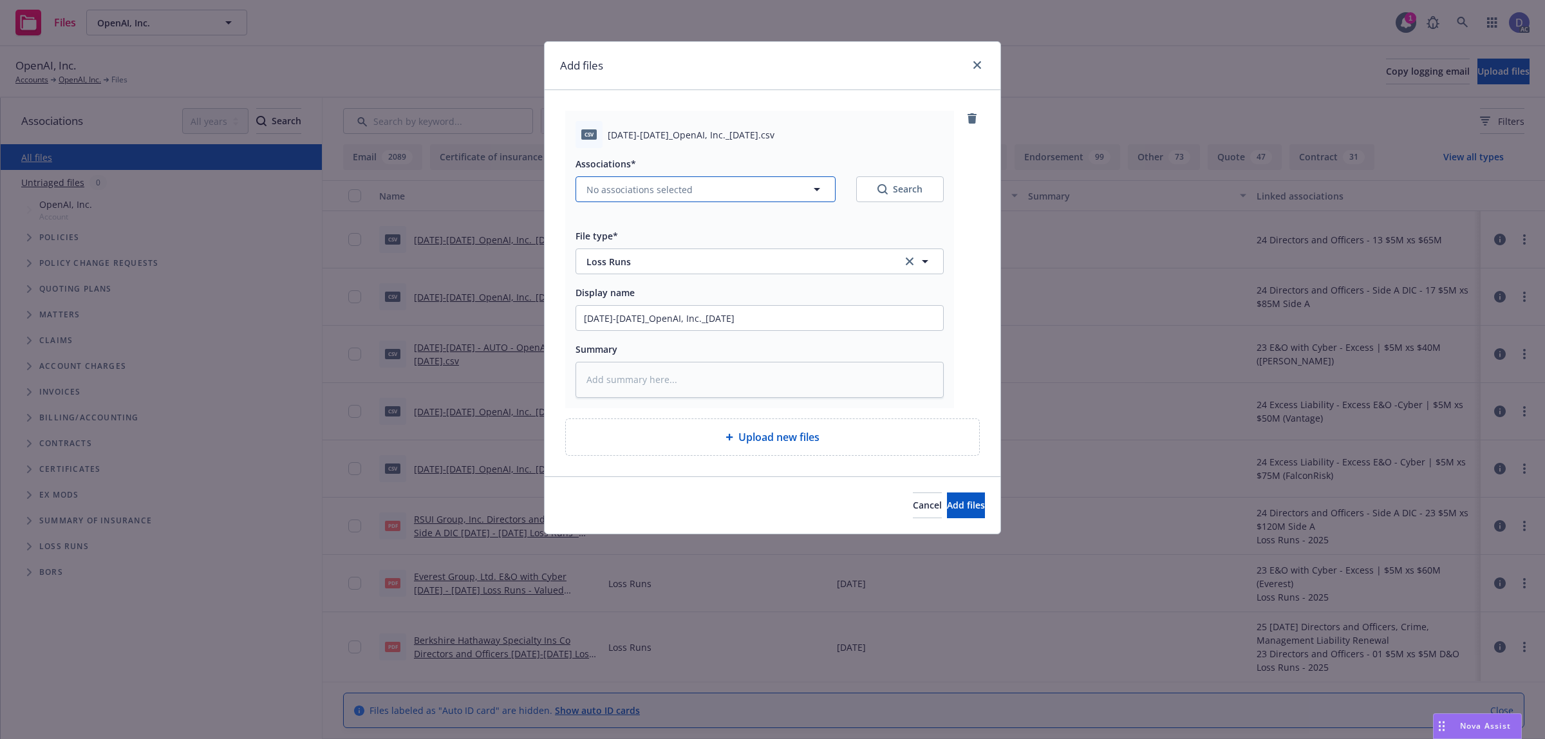
click at [674, 200] on button "No associations selected" at bounding box center [706, 189] width 260 height 26
type textarea "x"
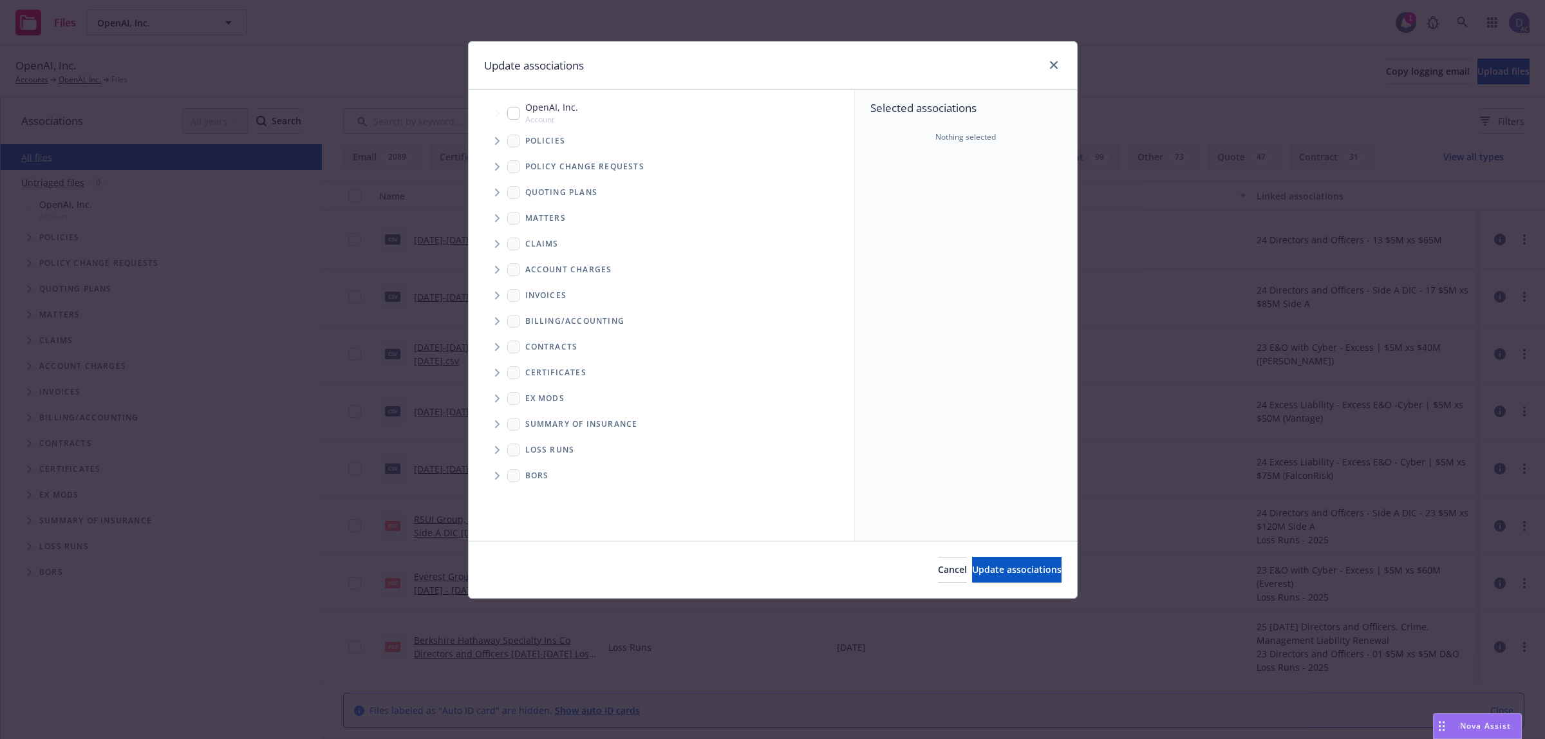
click at [502, 139] on span "Tree Example" at bounding box center [497, 141] width 21 height 21
click at [514, 113] on input "Tree Example" at bounding box center [513, 113] width 13 height 13
checkbox input "true"
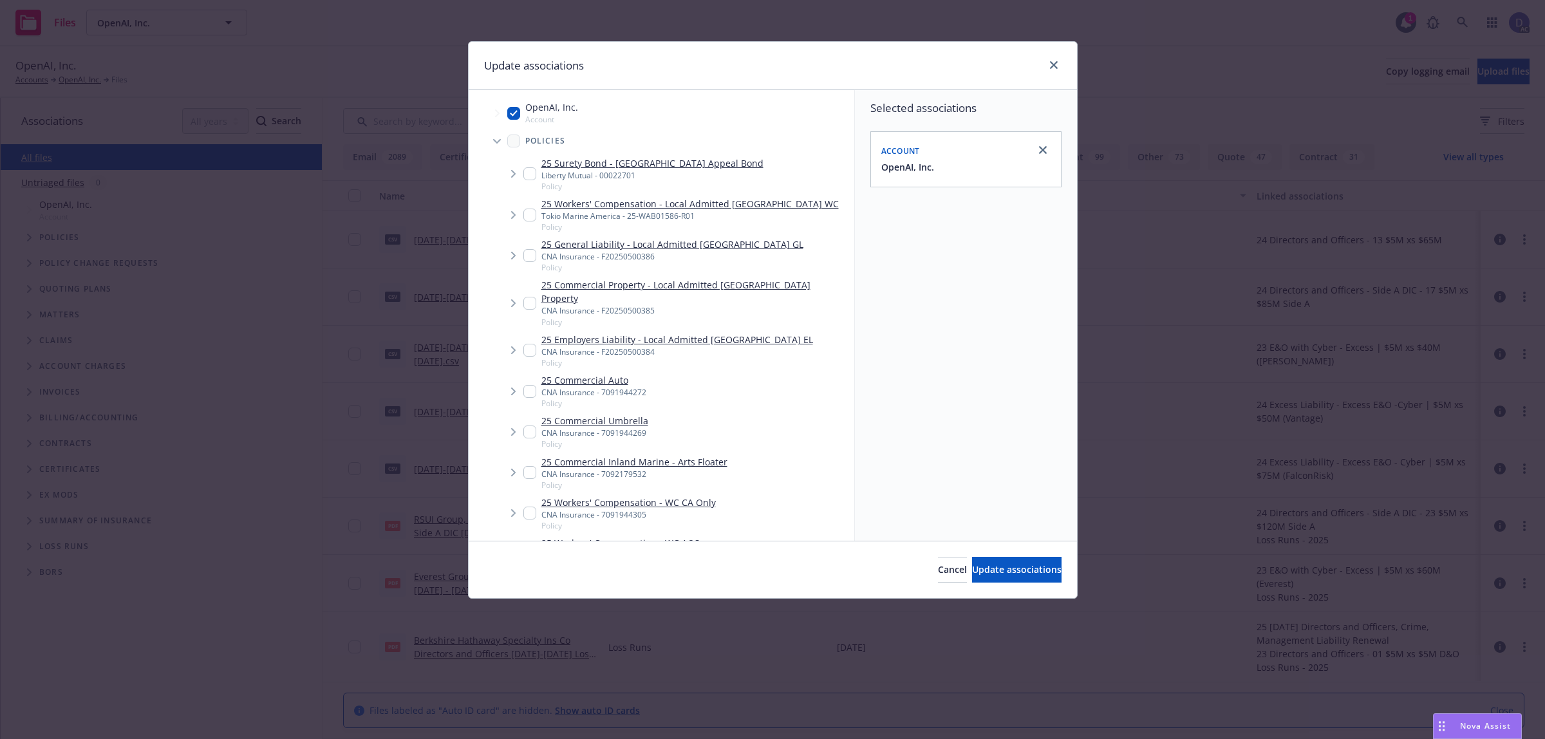
type textarea "x"
click at [514, 113] on input "Tree Example" at bounding box center [513, 113] width 13 height 13
checkbox input "true"
click at [930, 214] on div "Selected associations Account OpenAI, Inc." at bounding box center [966, 315] width 222 height 451
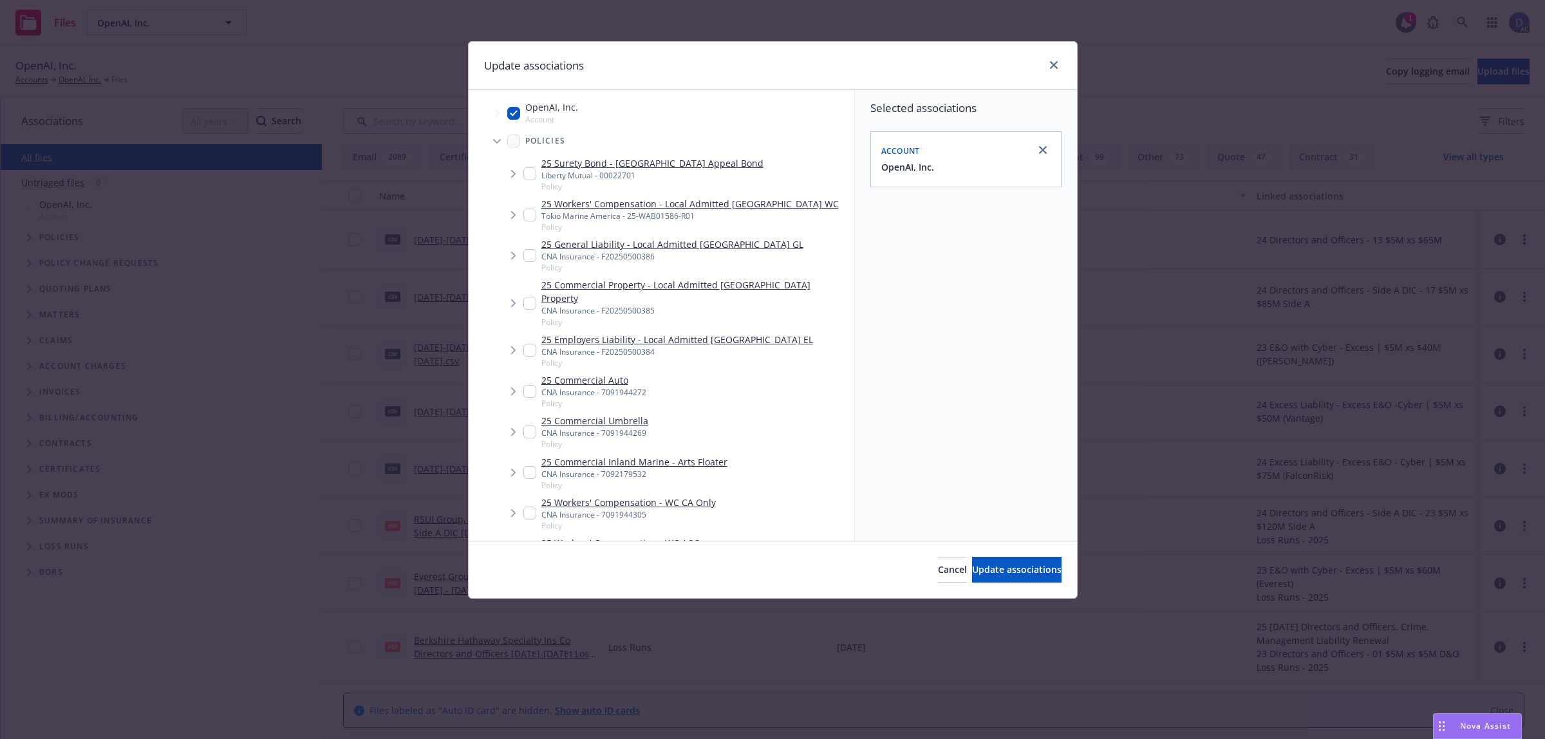
scroll to position [2640, 0]
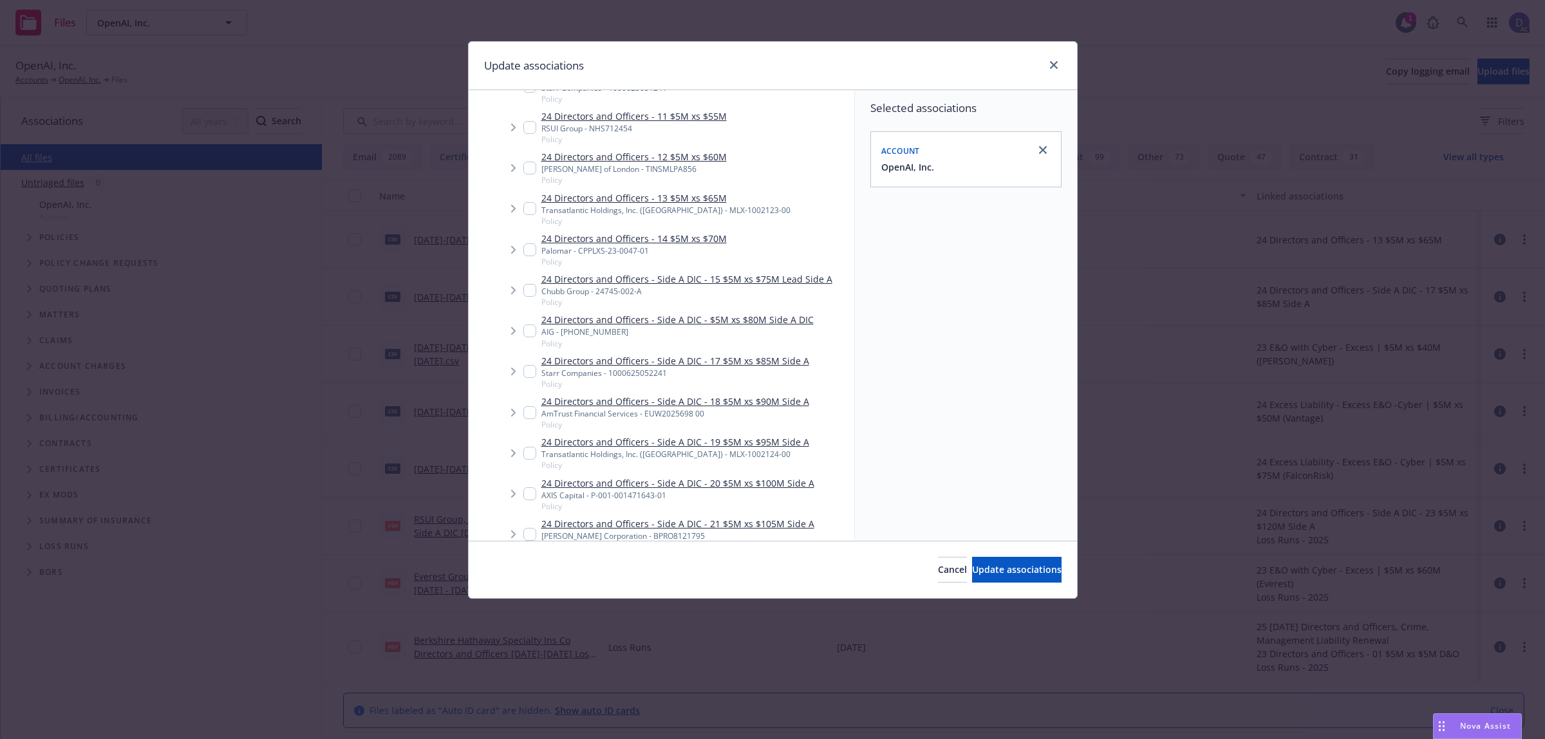
click at [533, 365] on input "Tree Example" at bounding box center [529, 371] width 13 height 13
checkbox input "true"
click at [989, 575] on span "Update associations" at bounding box center [1016, 569] width 89 height 12
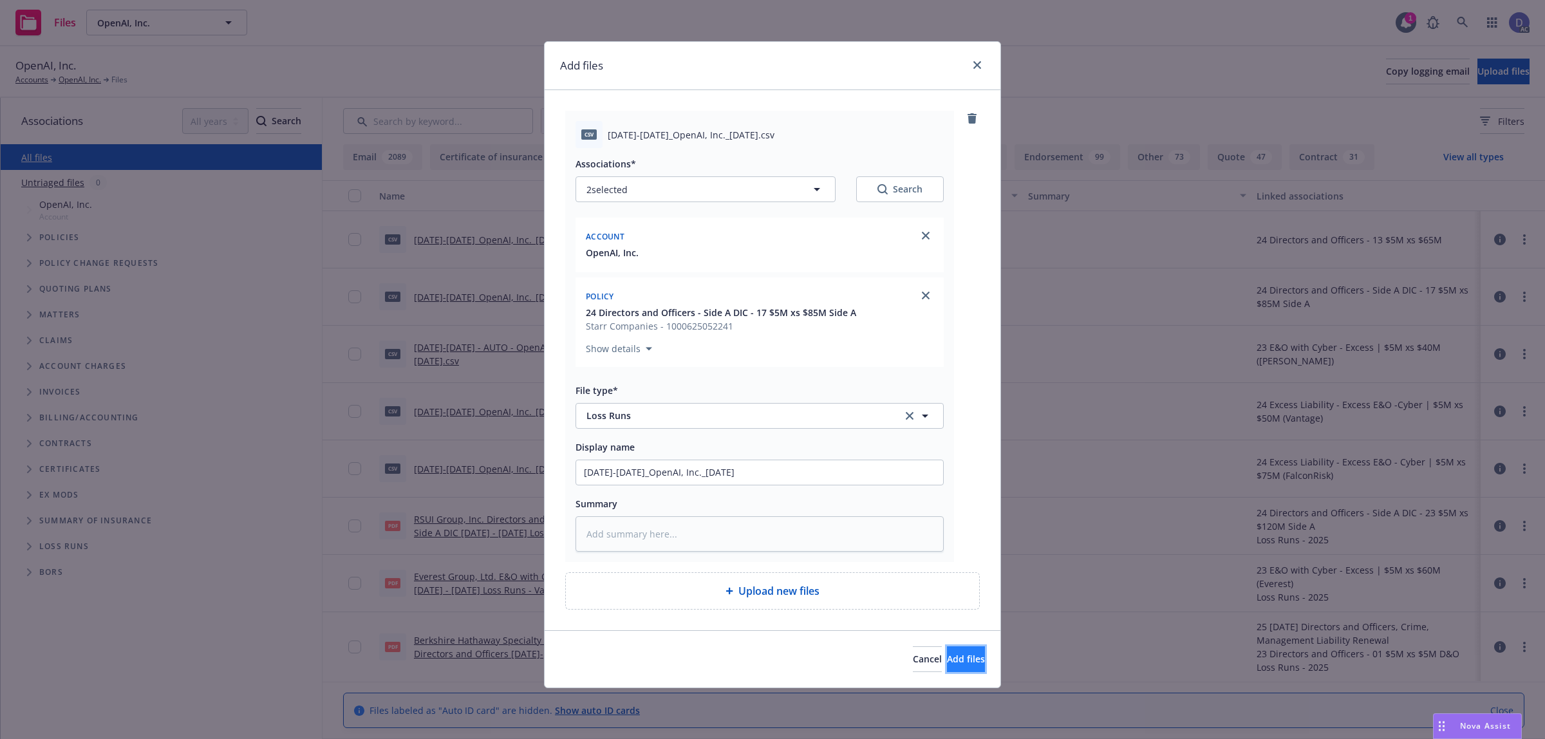
click at [947, 654] on span "Add files" at bounding box center [966, 659] width 38 height 12
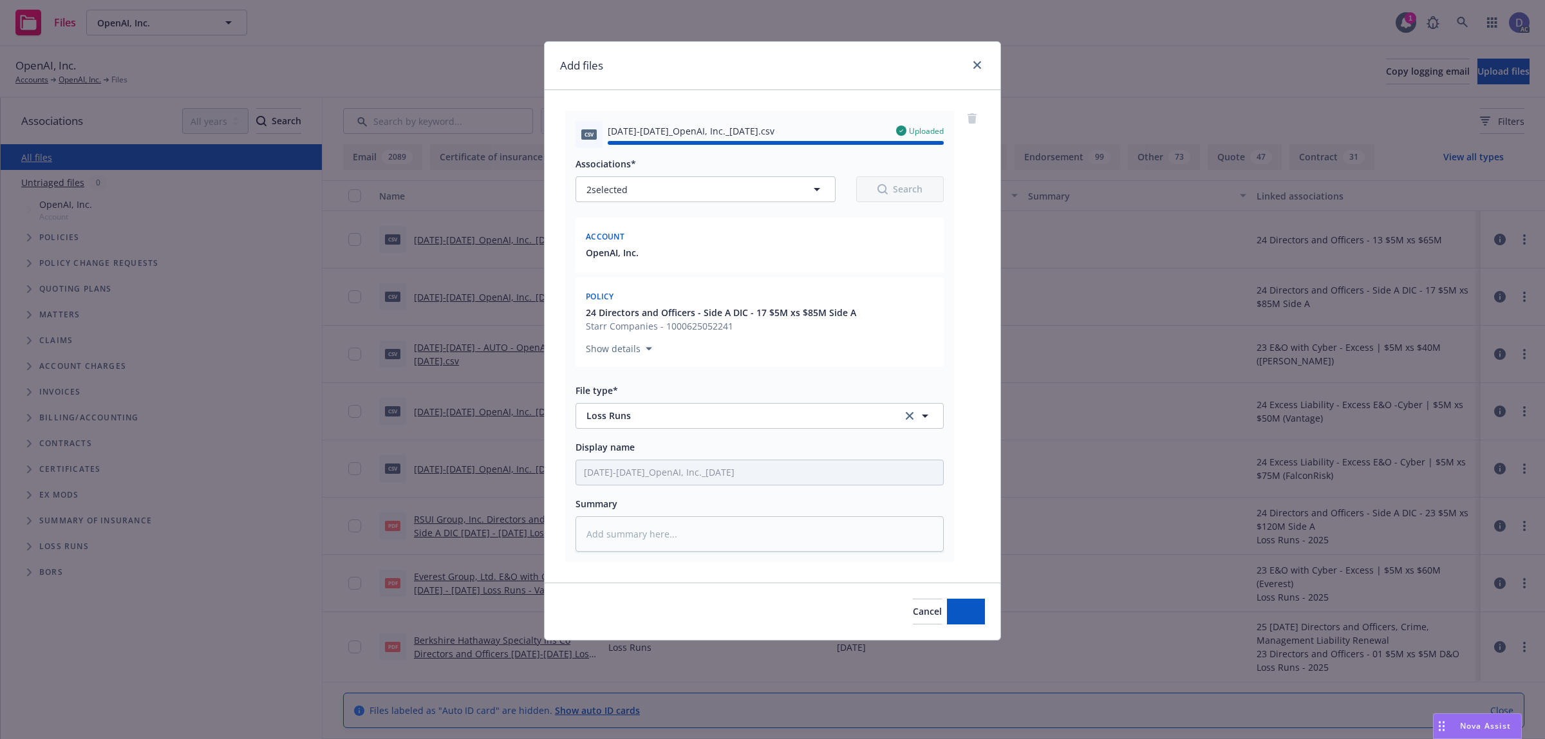
type textarea "x"
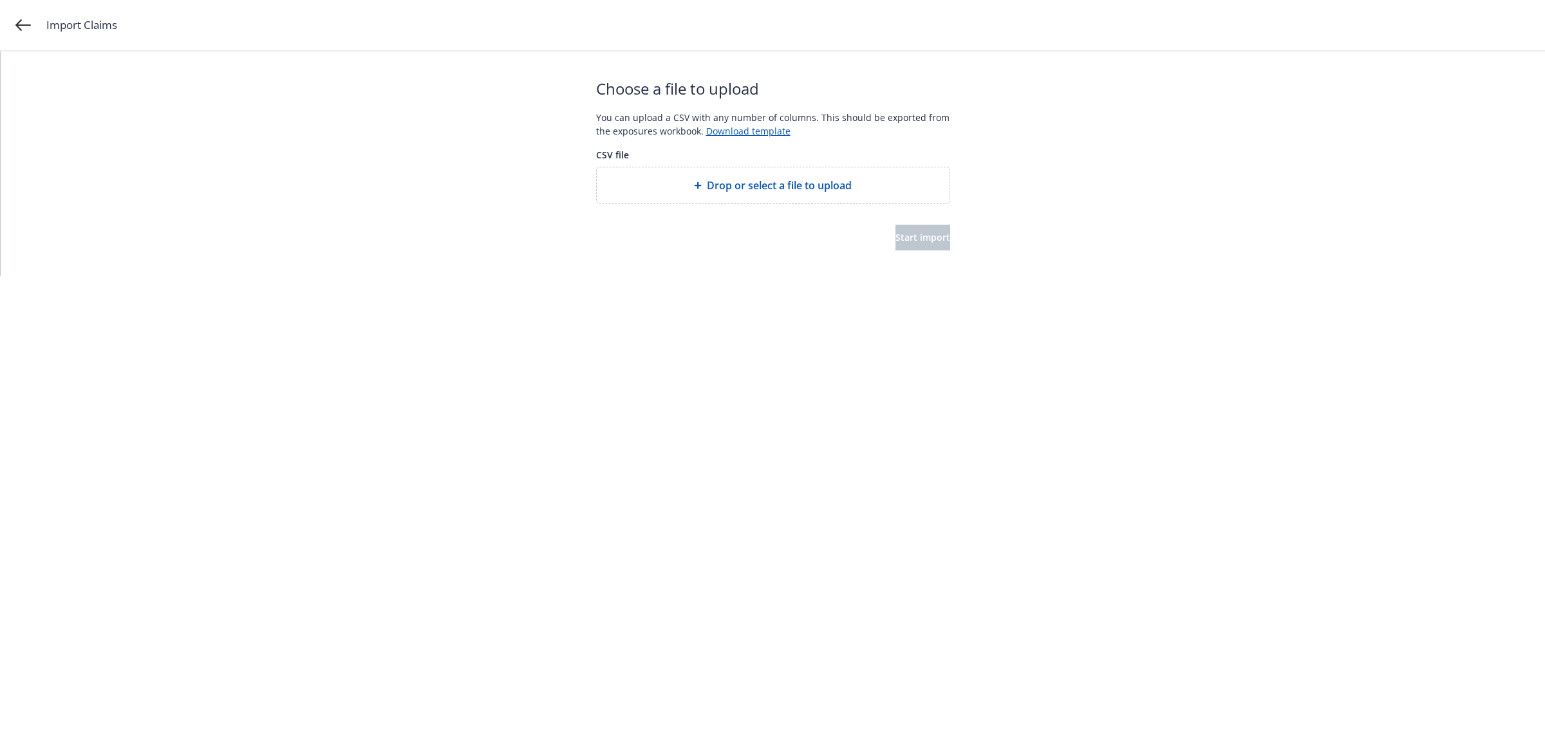
click at [732, 178] on span "Drop or select a file to upload" at bounding box center [779, 185] width 145 height 15
click at [899, 241] on span "Start import" at bounding box center [923, 237] width 55 height 12
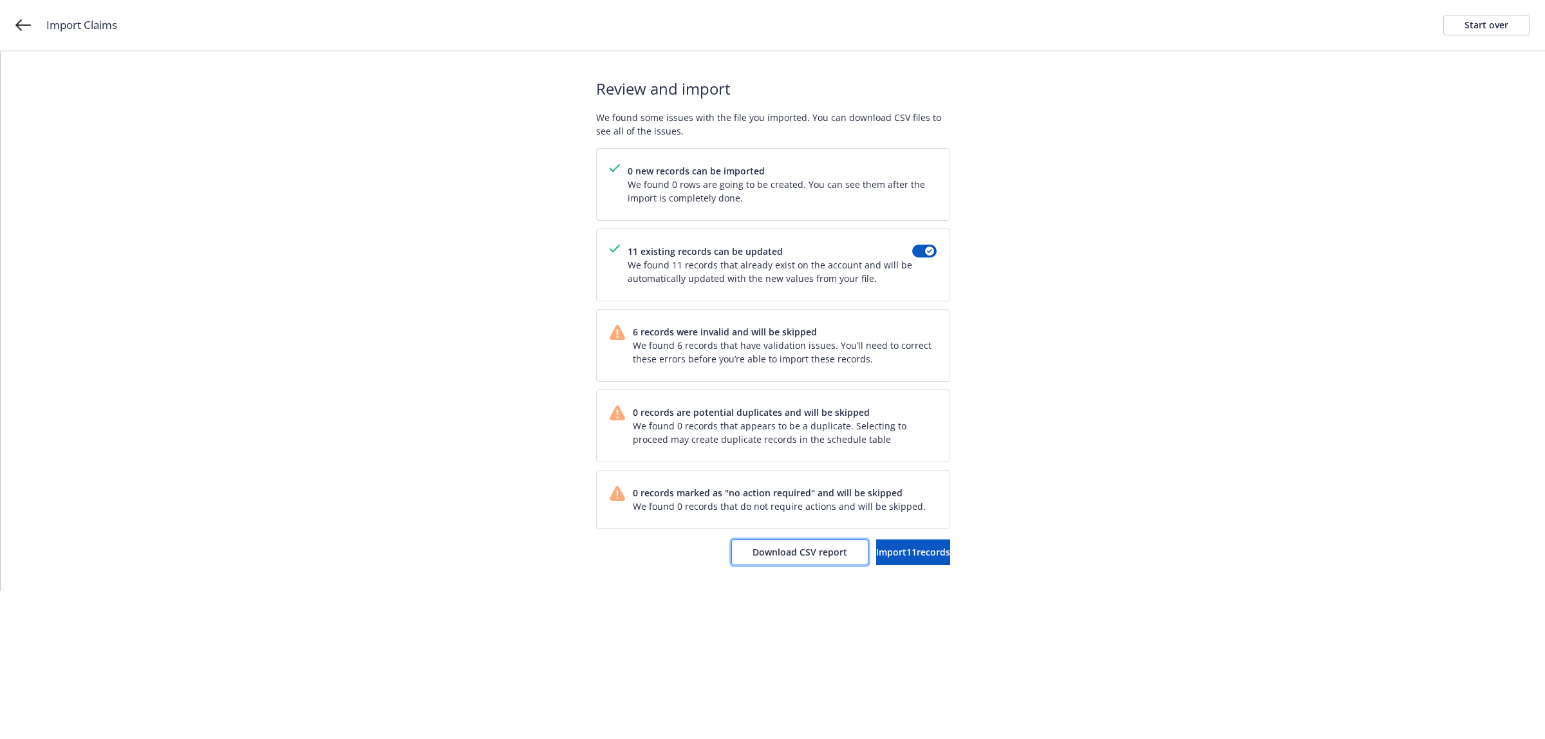
click at [779, 548] on span "Download CSV report" at bounding box center [800, 552] width 95 height 12
click at [1481, 31] on div "Start over" at bounding box center [1487, 24] width 44 height 19
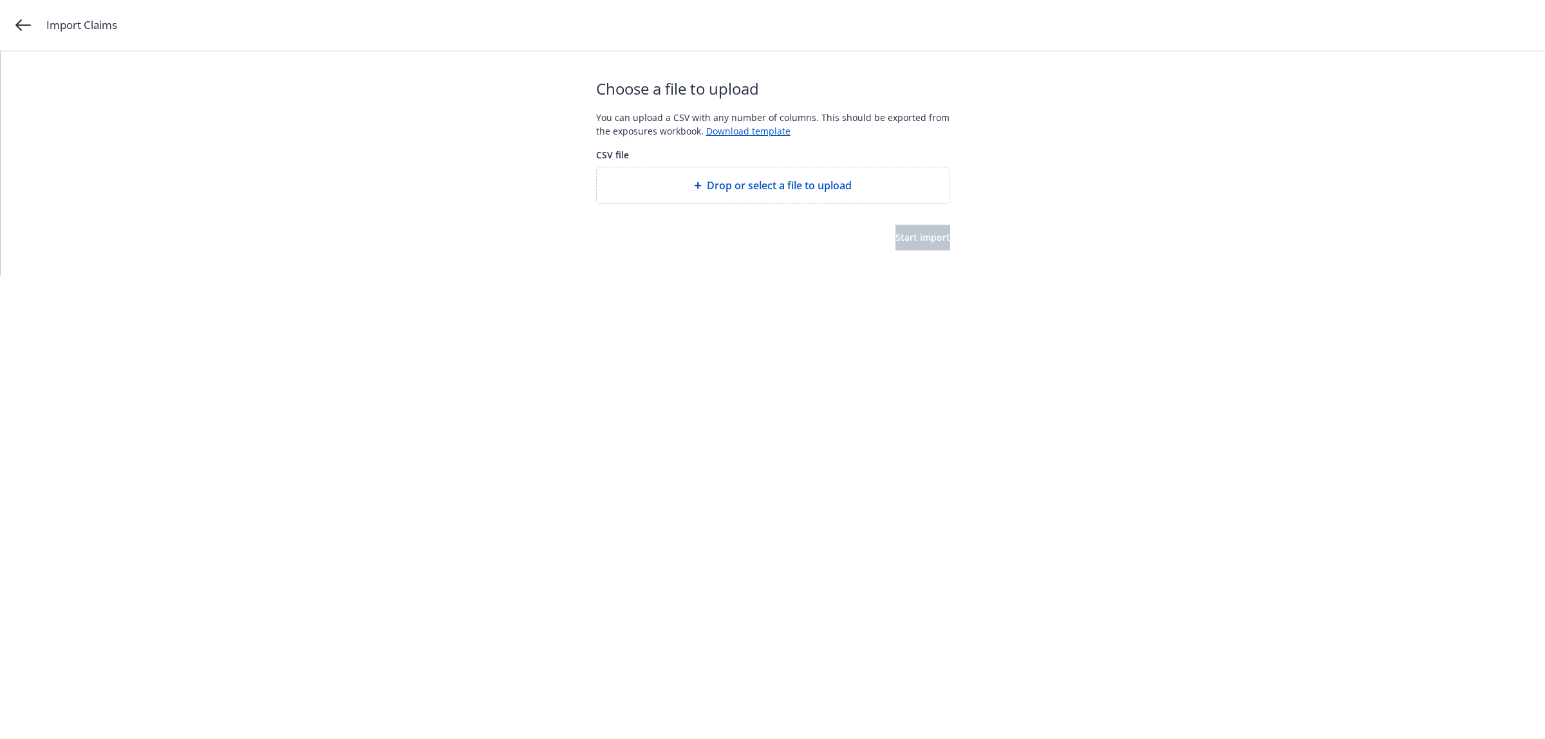
click at [780, 190] on span "Drop or select a file to upload" at bounding box center [779, 185] width 145 height 15
click at [896, 232] on span "Start import" at bounding box center [923, 237] width 55 height 12
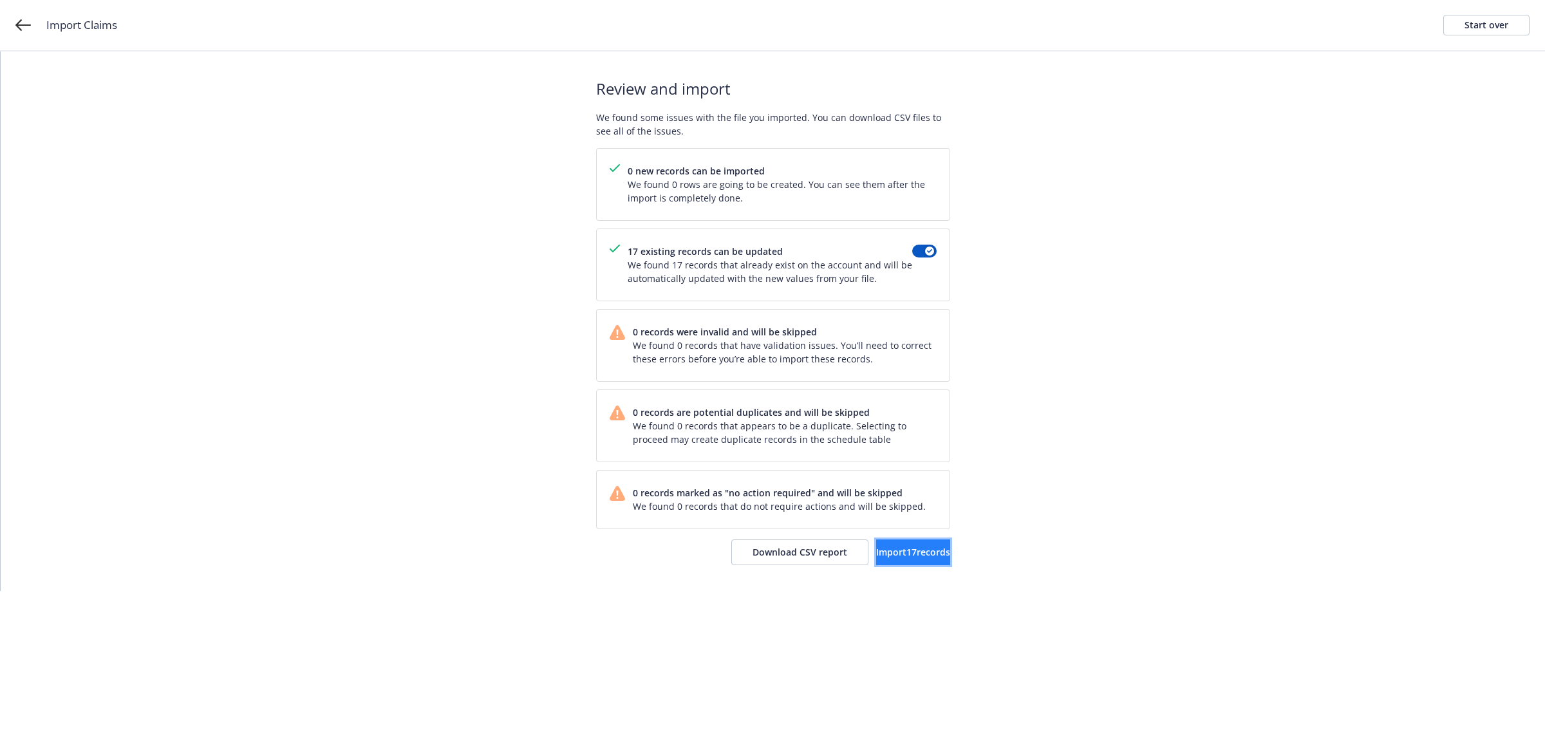
click at [906, 552] on span "Import 17 records" at bounding box center [913, 552] width 74 height 12
click at [912, 558] on span "View accounts" at bounding box center [897, 552] width 63 height 12
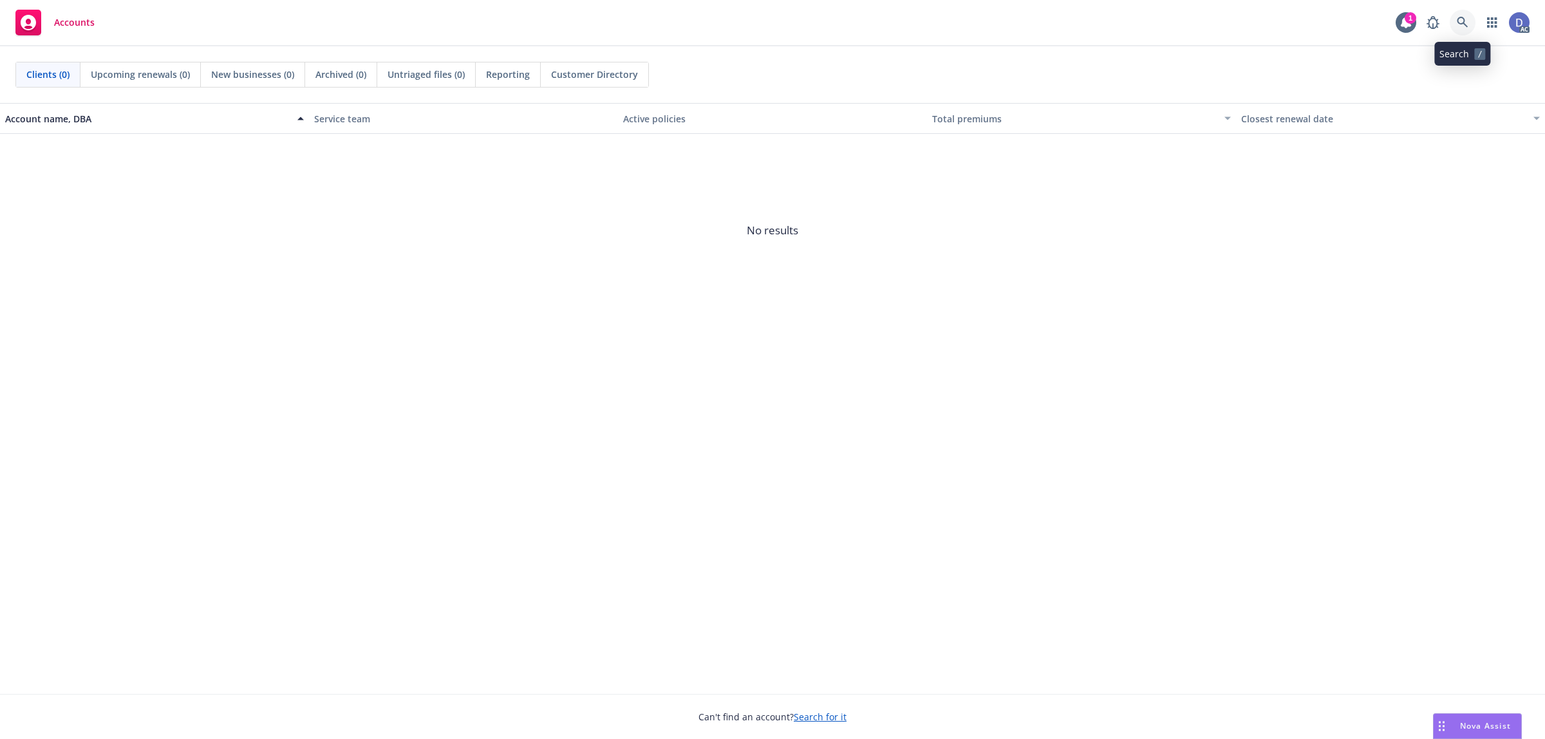
click at [1461, 29] on link at bounding box center [1463, 23] width 26 height 26
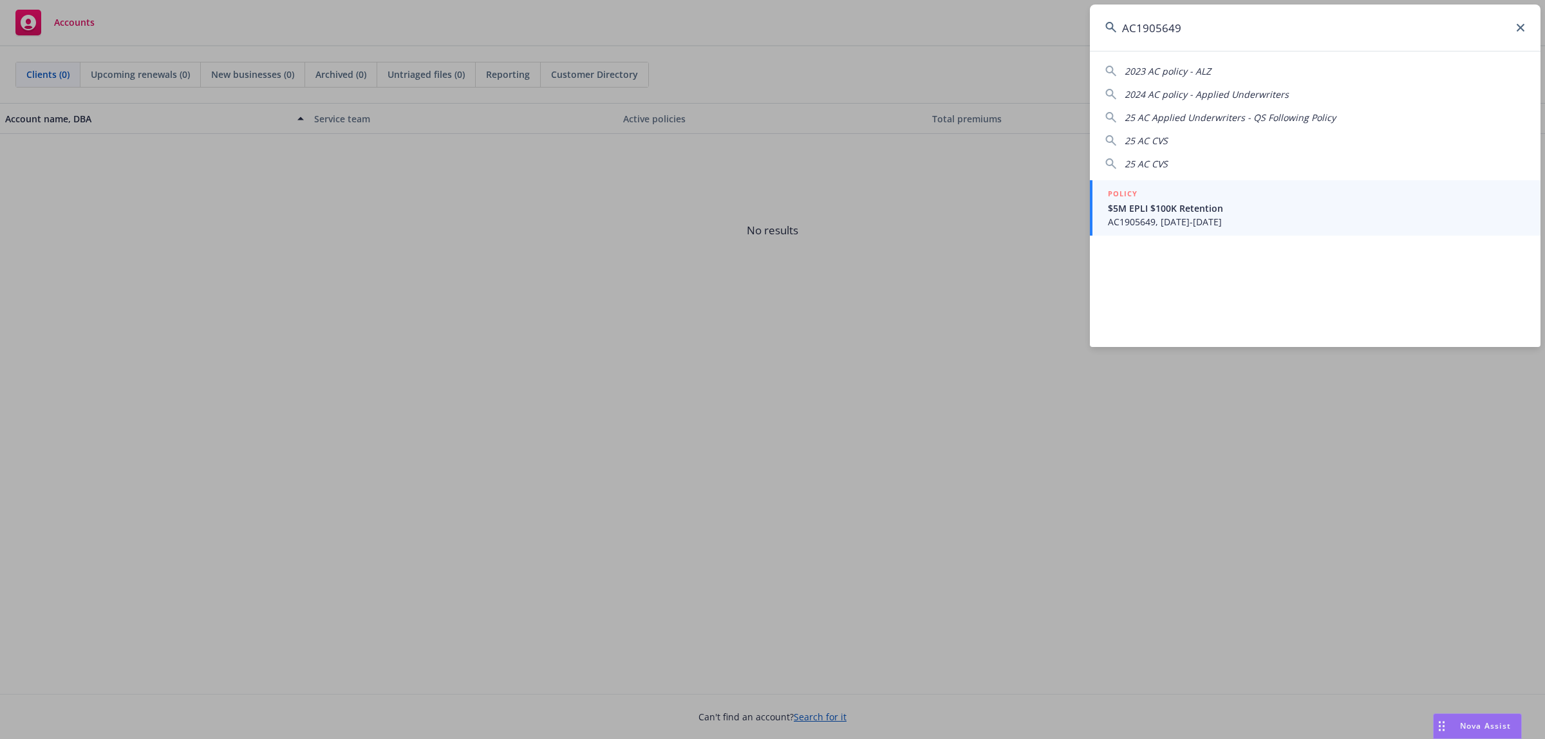
type input "AC1905649"
click at [1192, 211] on span "$5M EPLI $100K Retention" at bounding box center [1316, 209] width 417 height 14
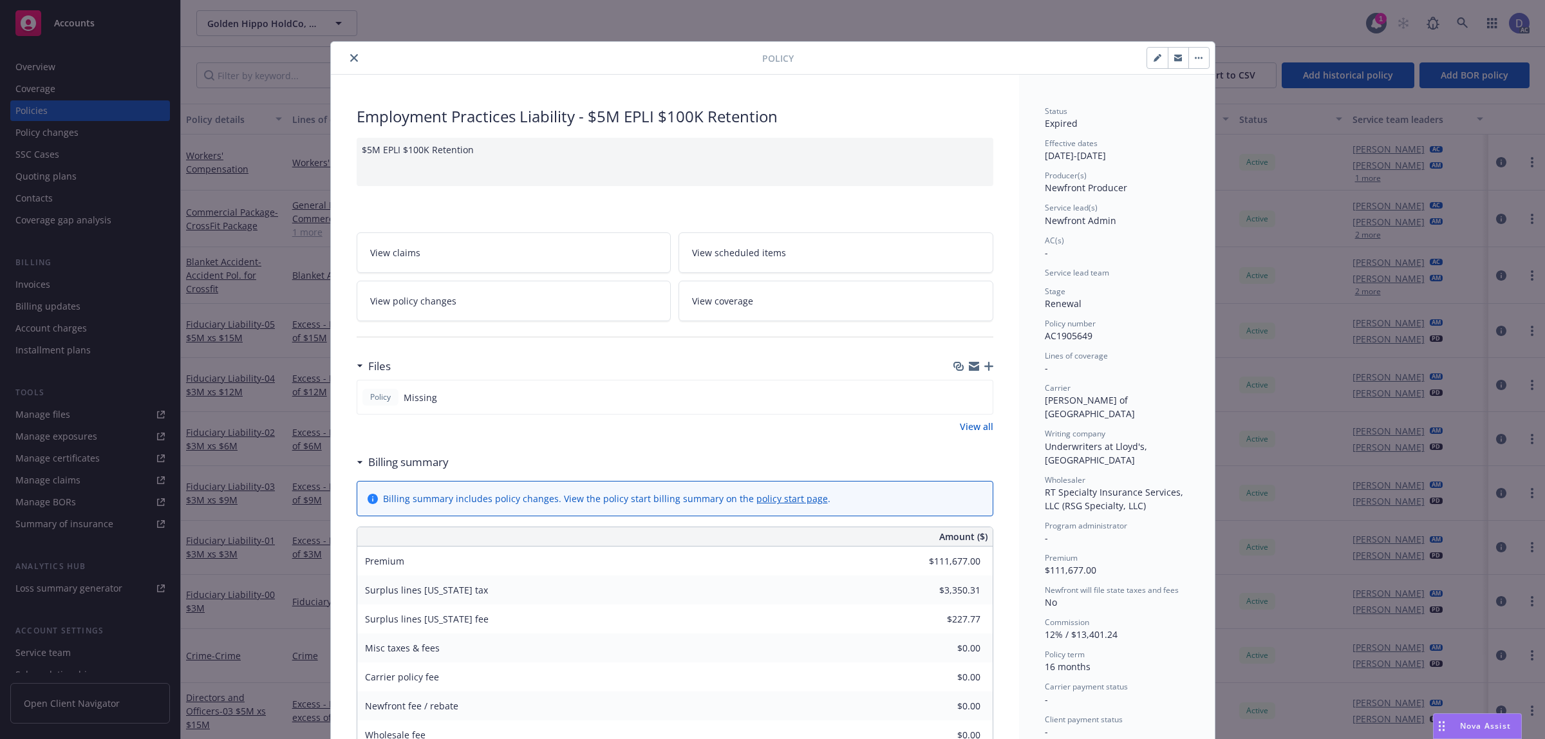
click at [346, 53] on button "close" at bounding box center [353, 57] width 15 height 15
click at [350, 56] on icon "close" at bounding box center [354, 58] width 8 height 8
click at [345, 62] on input "Filter by keyword..." at bounding box center [307, 75] width 223 height 26
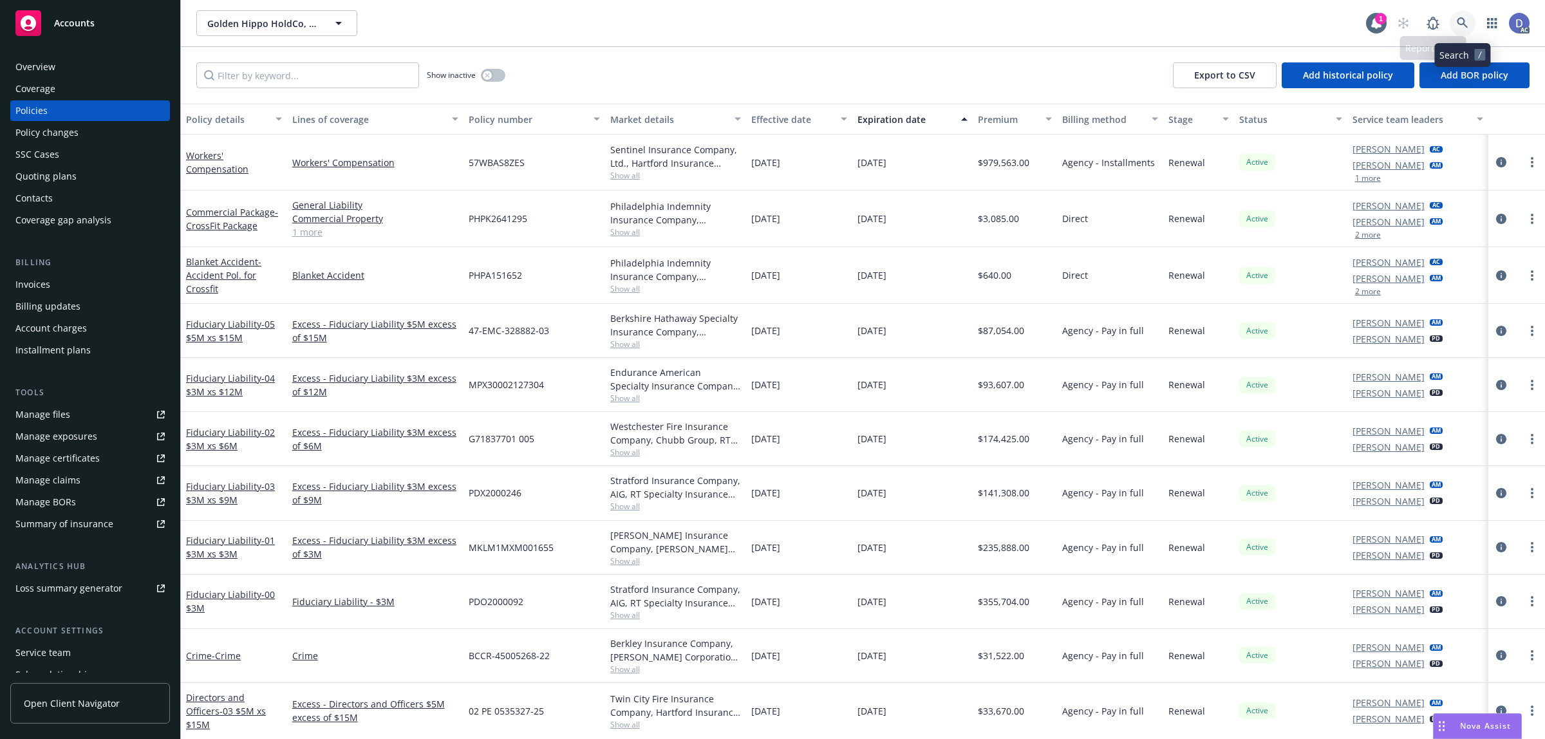
click at [1456, 30] on link at bounding box center [1463, 23] width 26 height 26
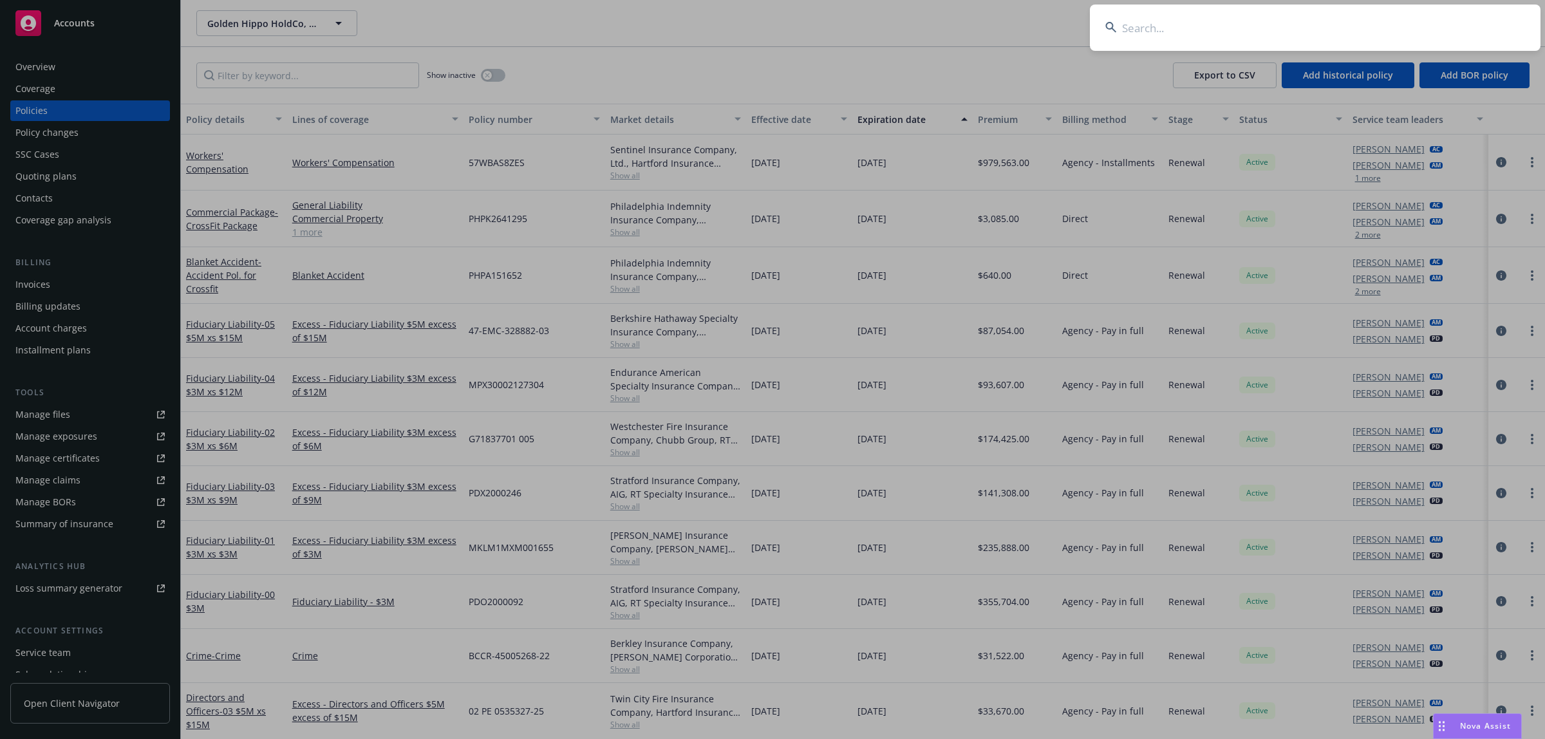
type input "Altern Marketing LLC"
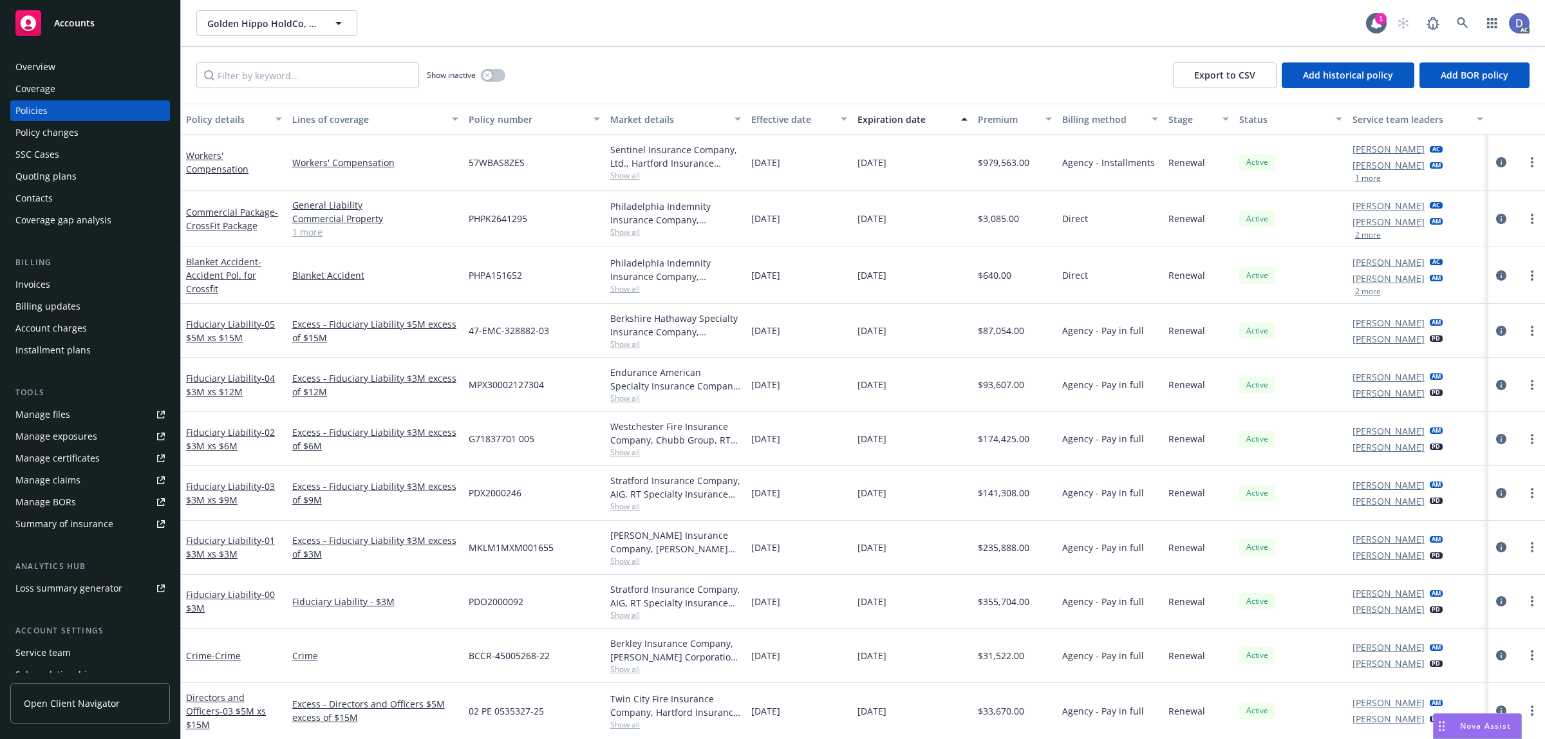
click at [65, 66] on div "Overview" at bounding box center [89, 67] width 149 height 21
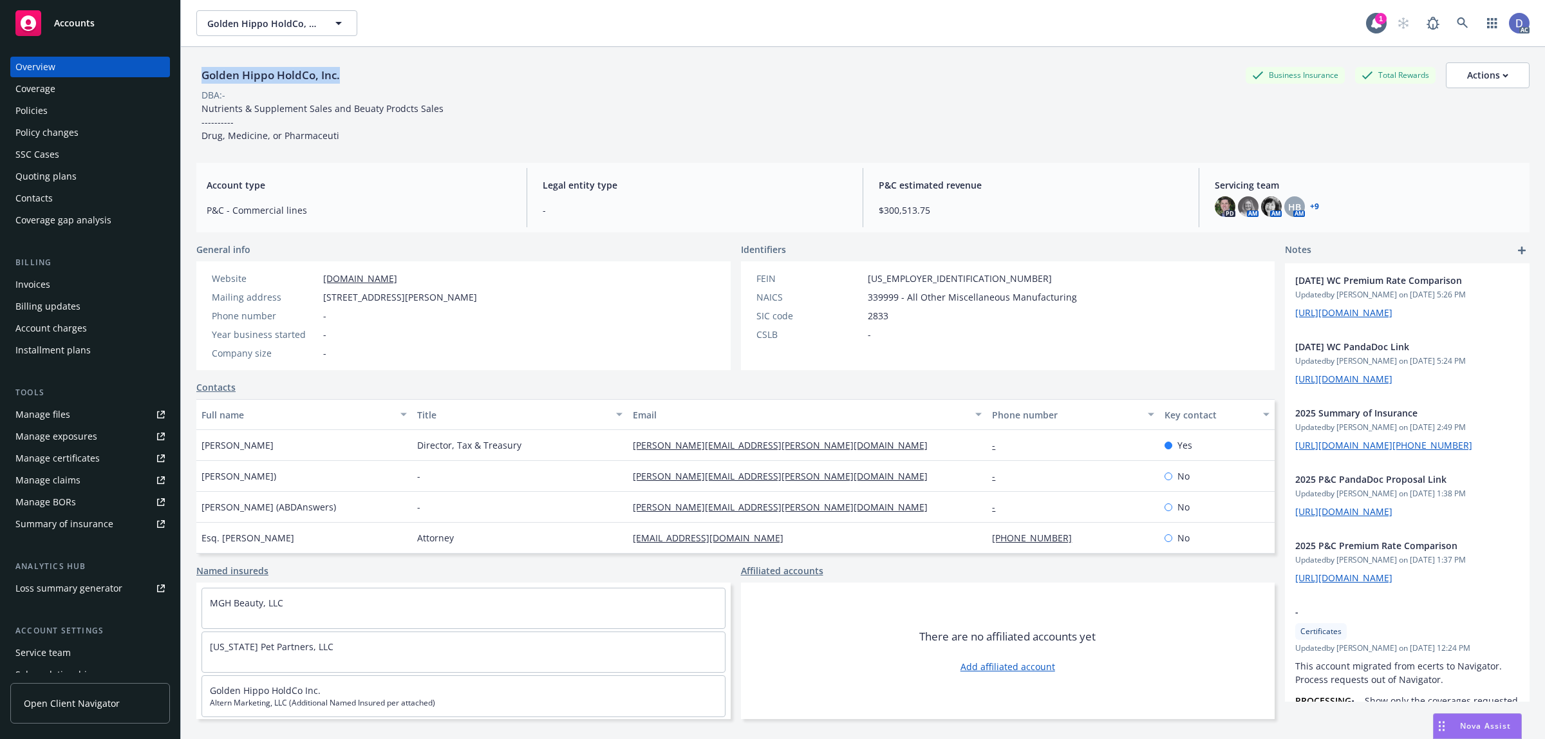
copy div "Golden Hippo HoldCo, Inc."
drag, startPoint x: 344, startPoint y: 79, endPoint x: 203, endPoint y: 84, distance: 141.1
click at [203, 84] on div "Golden Hippo HoldCo, Inc." at bounding box center [270, 75] width 149 height 26
click at [87, 481] on link "Manage claims" at bounding box center [90, 480] width 160 height 21
click at [62, 418] on div "Manage files" at bounding box center [42, 414] width 55 height 21
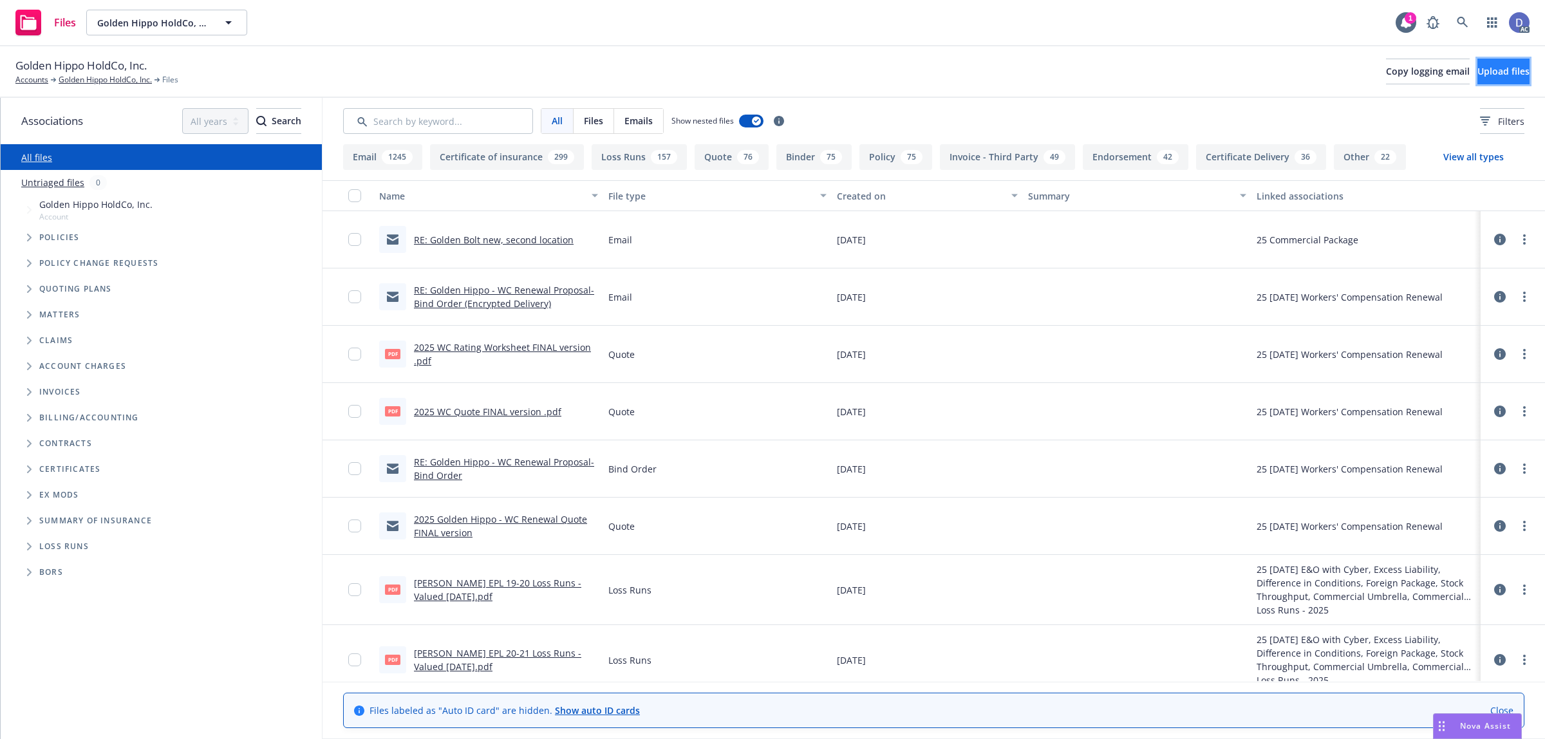
click at [1481, 61] on button "Upload files" at bounding box center [1504, 72] width 52 height 26
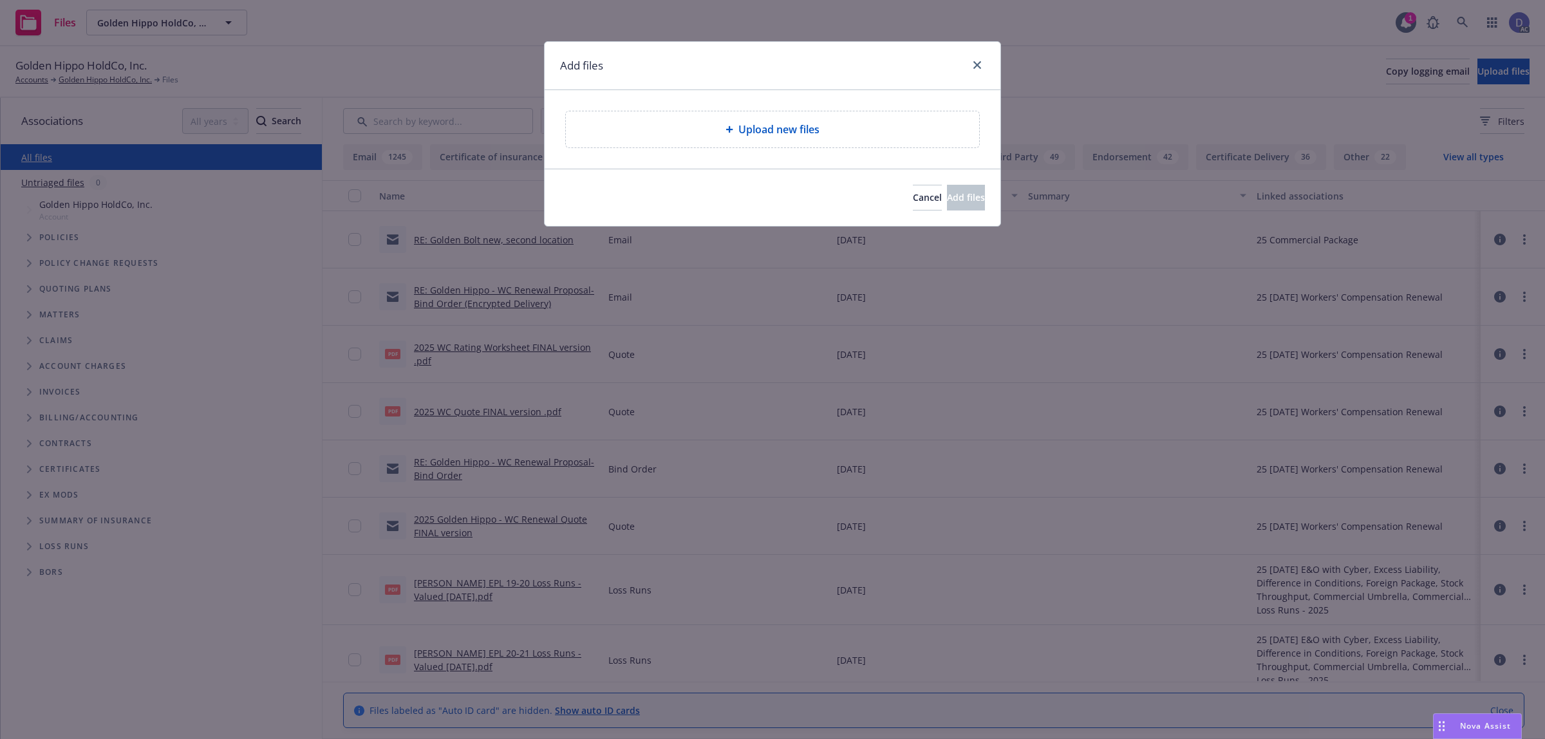
click at [749, 133] on span "Upload new files" at bounding box center [778, 129] width 81 height 15
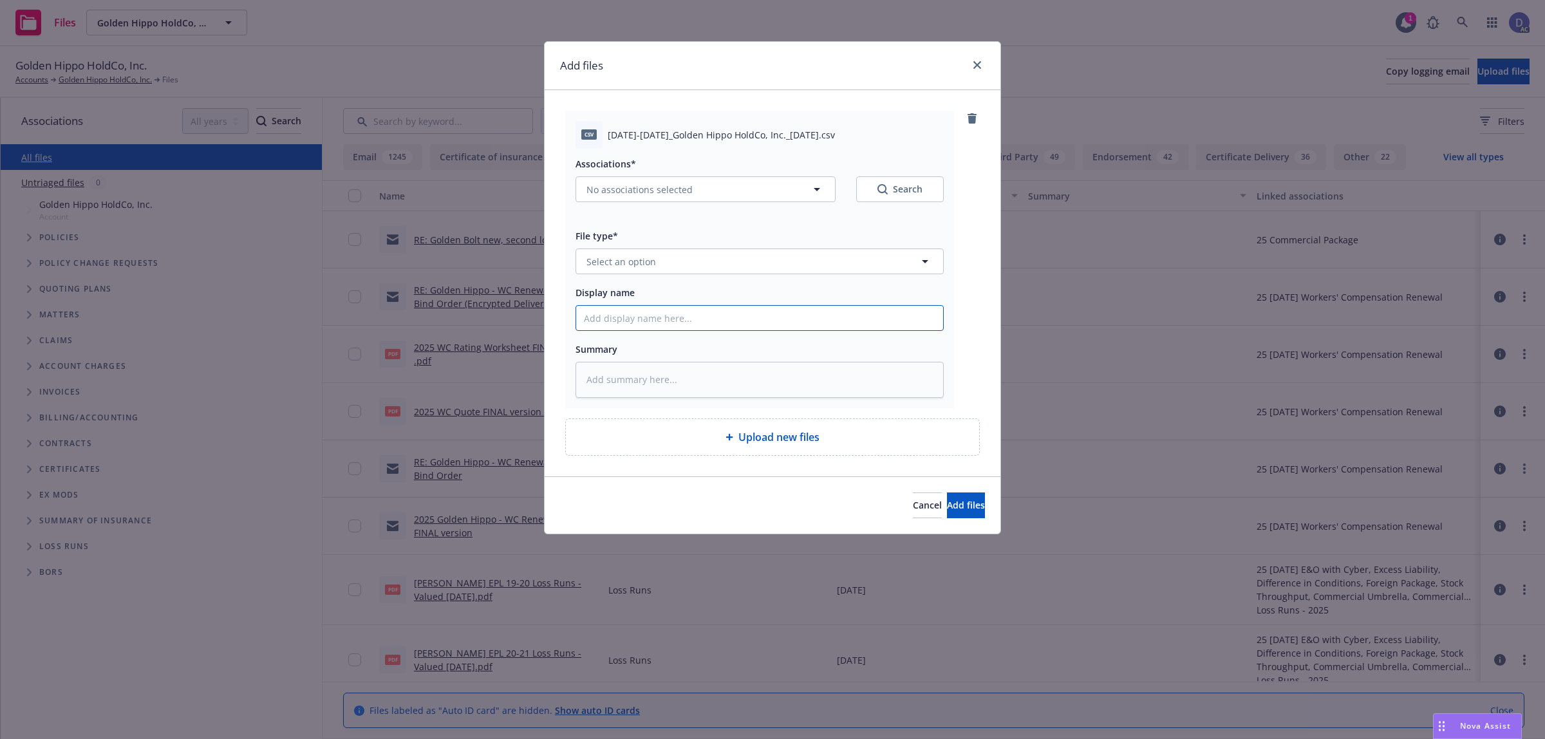
click at [803, 329] on input "Display name" at bounding box center [759, 318] width 367 height 24
paste input "2019-2020_Golden Hippo HoldCo, Inc._8-6-2025"
type input "2019-2020_Golden Hippo HoldCo, Inc._8-6-2025"
type textarea "x"
type input "2019-2020_Golden Hippo HoldCo, Inc._8-6-2025"
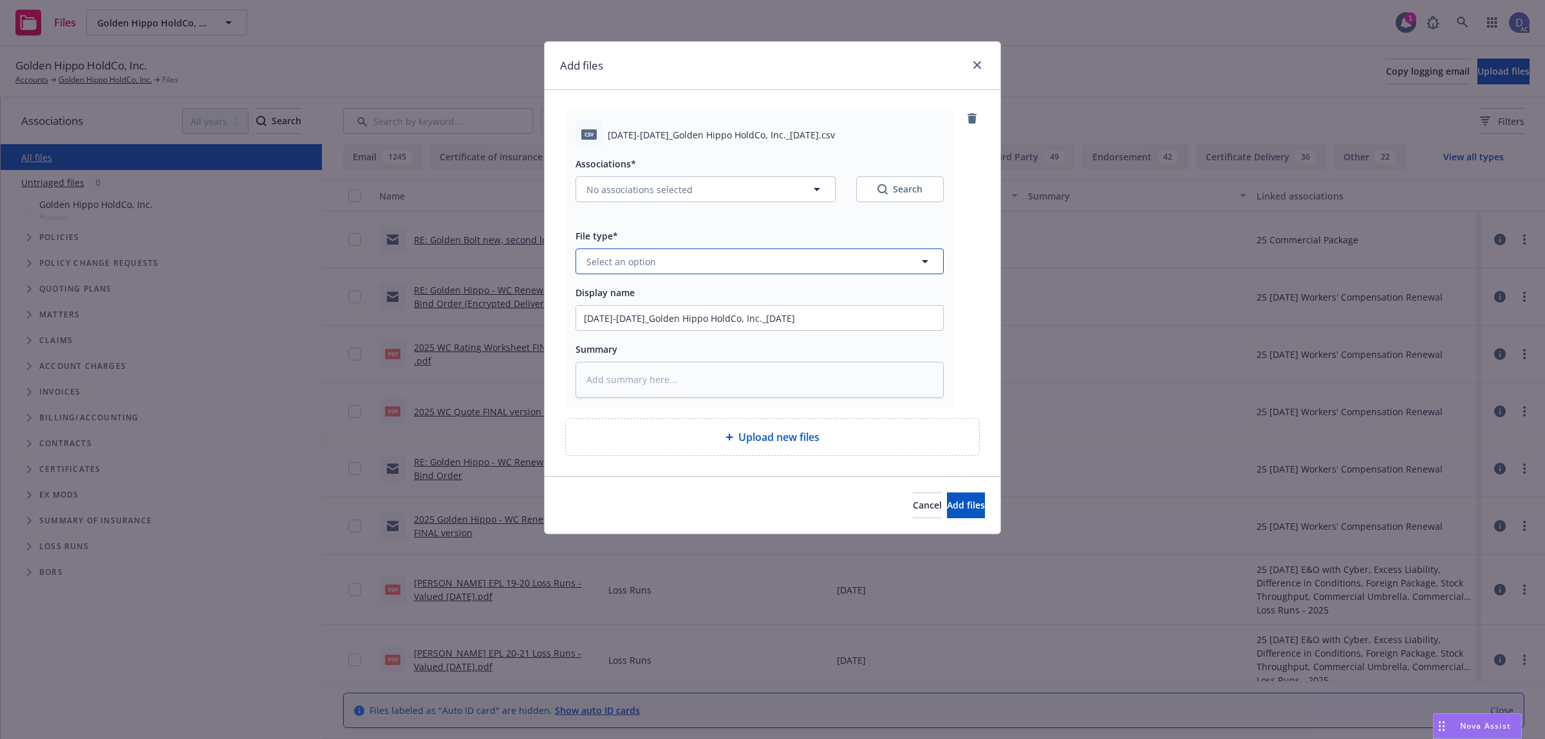
click at [737, 268] on button "Select an option" at bounding box center [760, 262] width 368 height 26
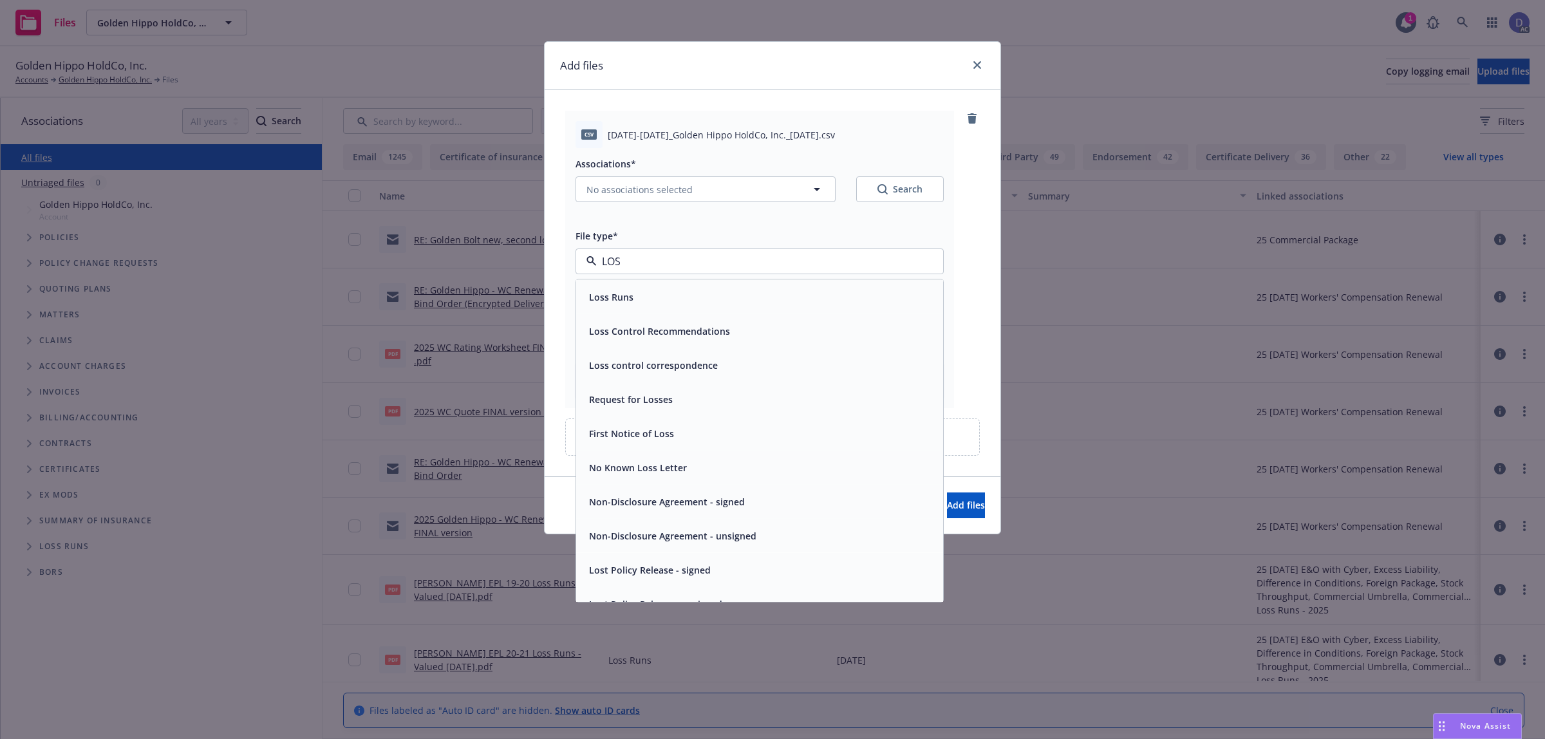
type input "LOSS"
click at [731, 283] on div "Loss Runs" at bounding box center [759, 297] width 367 height 34
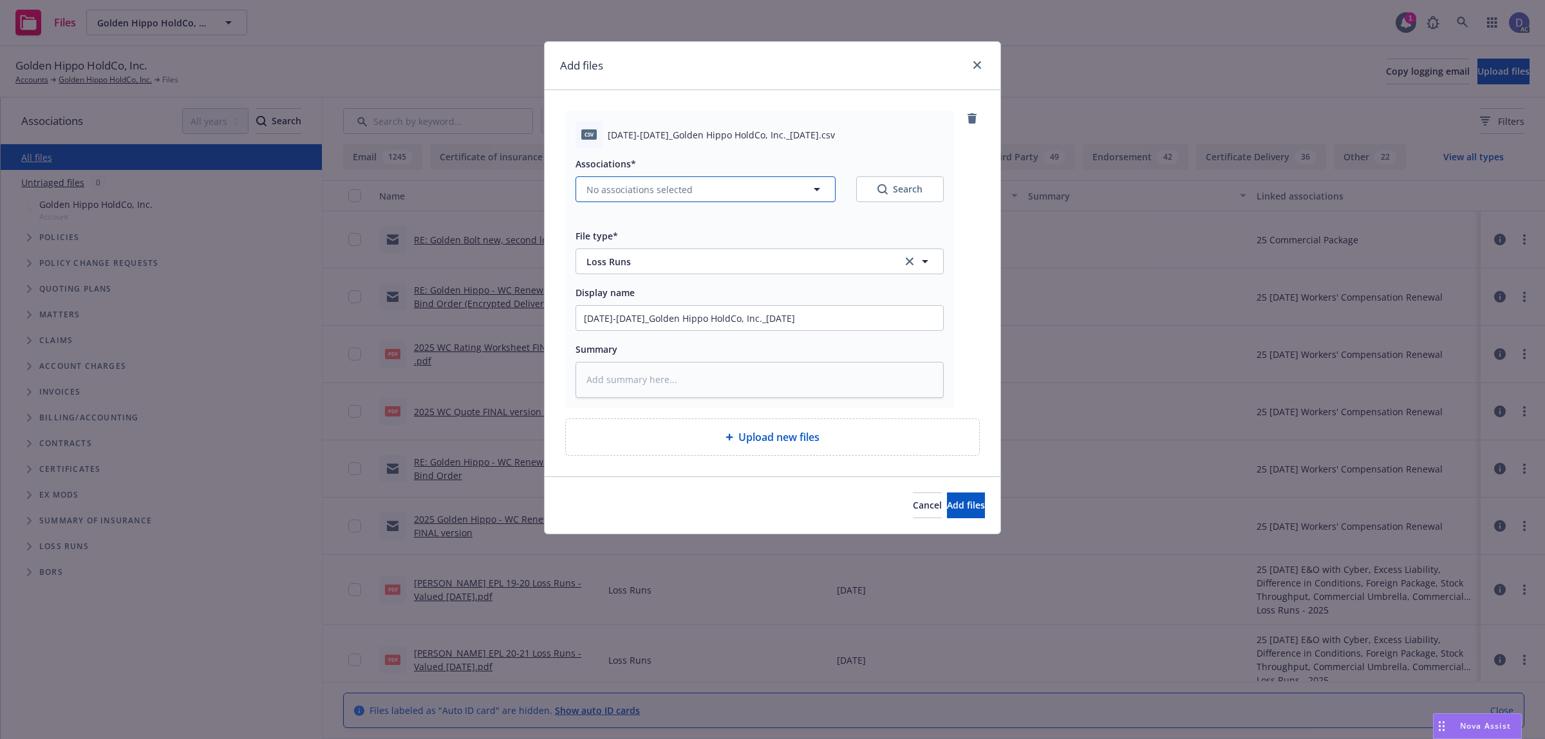
click at [677, 187] on span "No associations selected" at bounding box center [640, 190] width 106 height 14
type textarea "x"
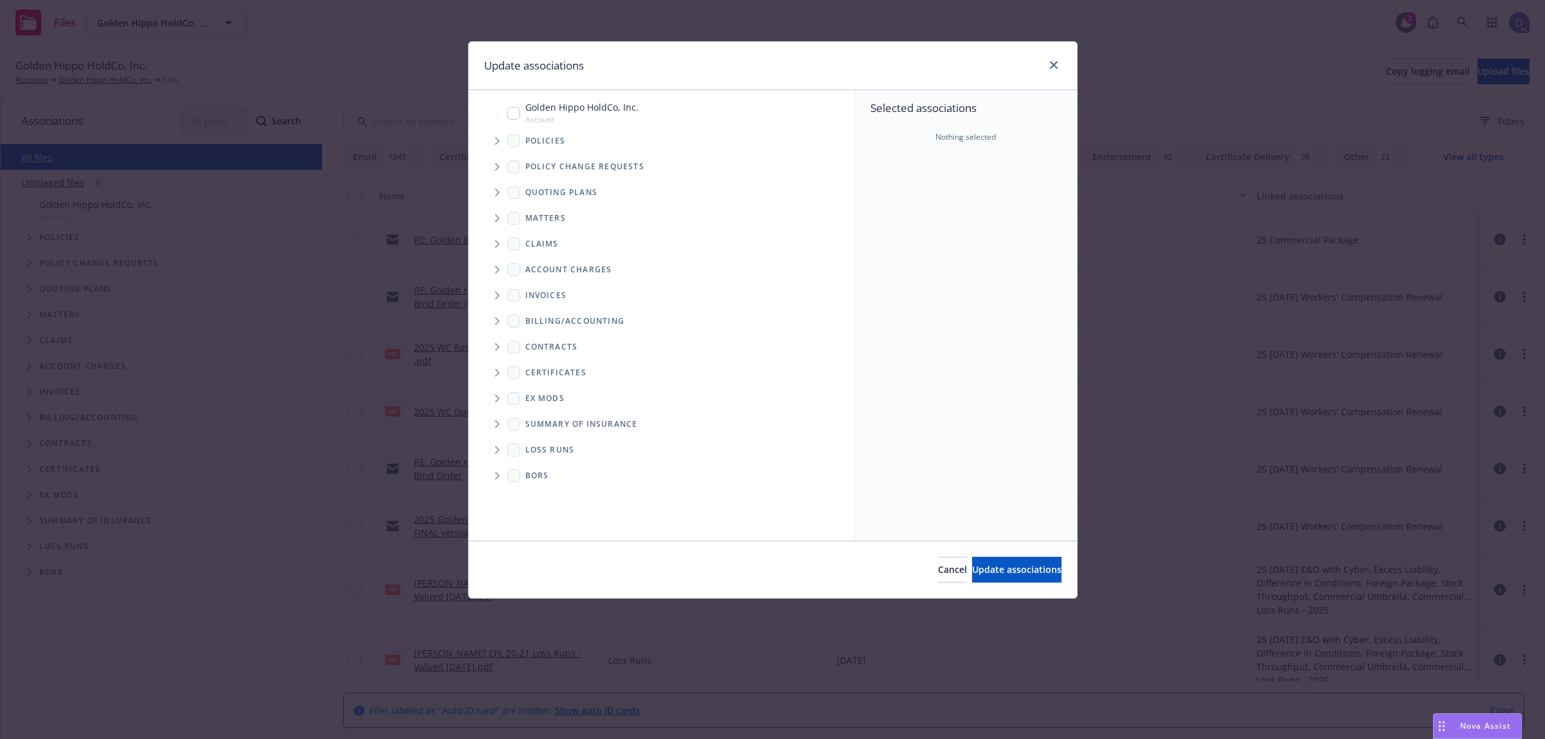
click at [498, 146] on span "Tree Example" at bounding box center [497, 141] width 21 height 21
click at [903, 162] on div "Selected associations Nothing selected" at bounding box center [966, 315] width 222 height 451
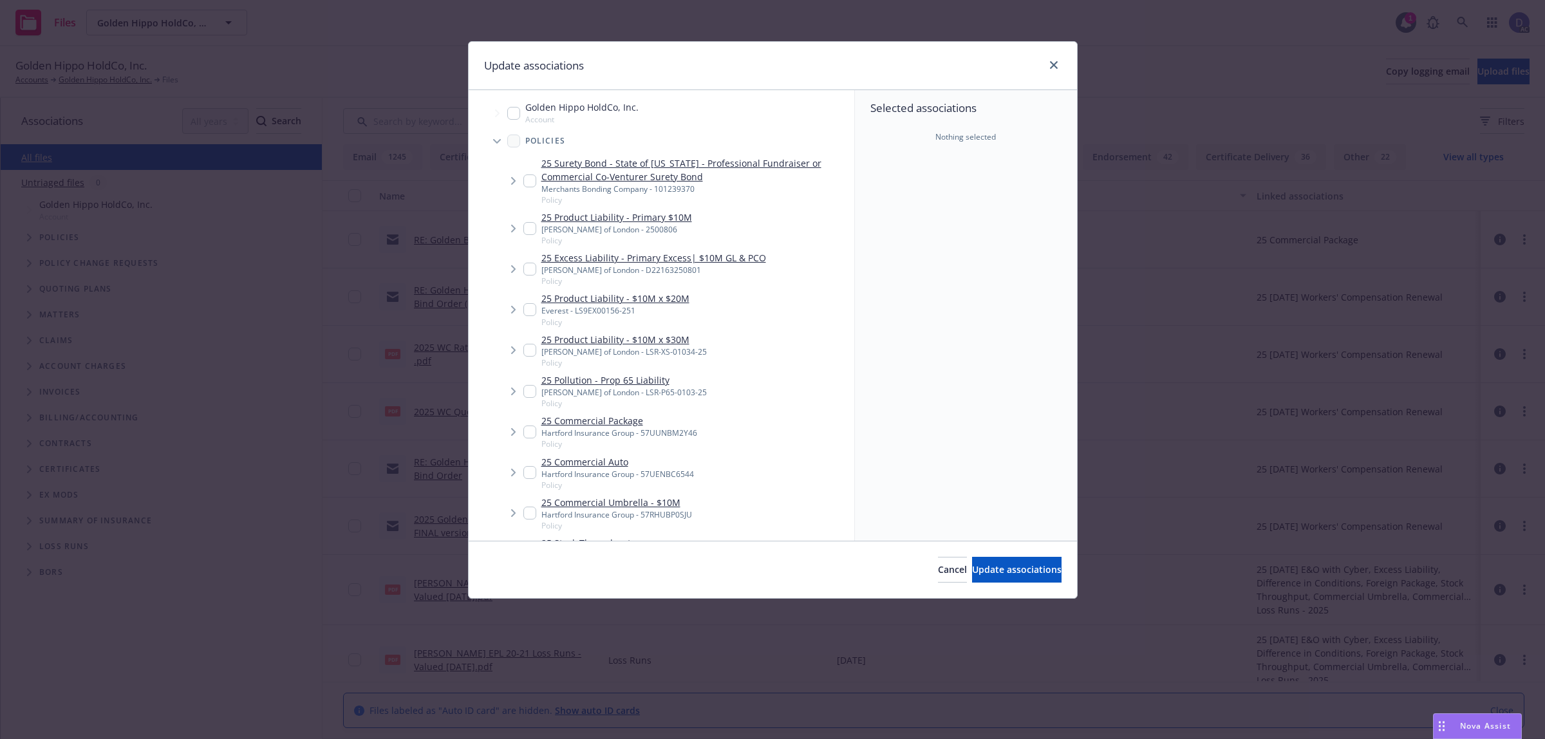
scroll to position [8515, 0]
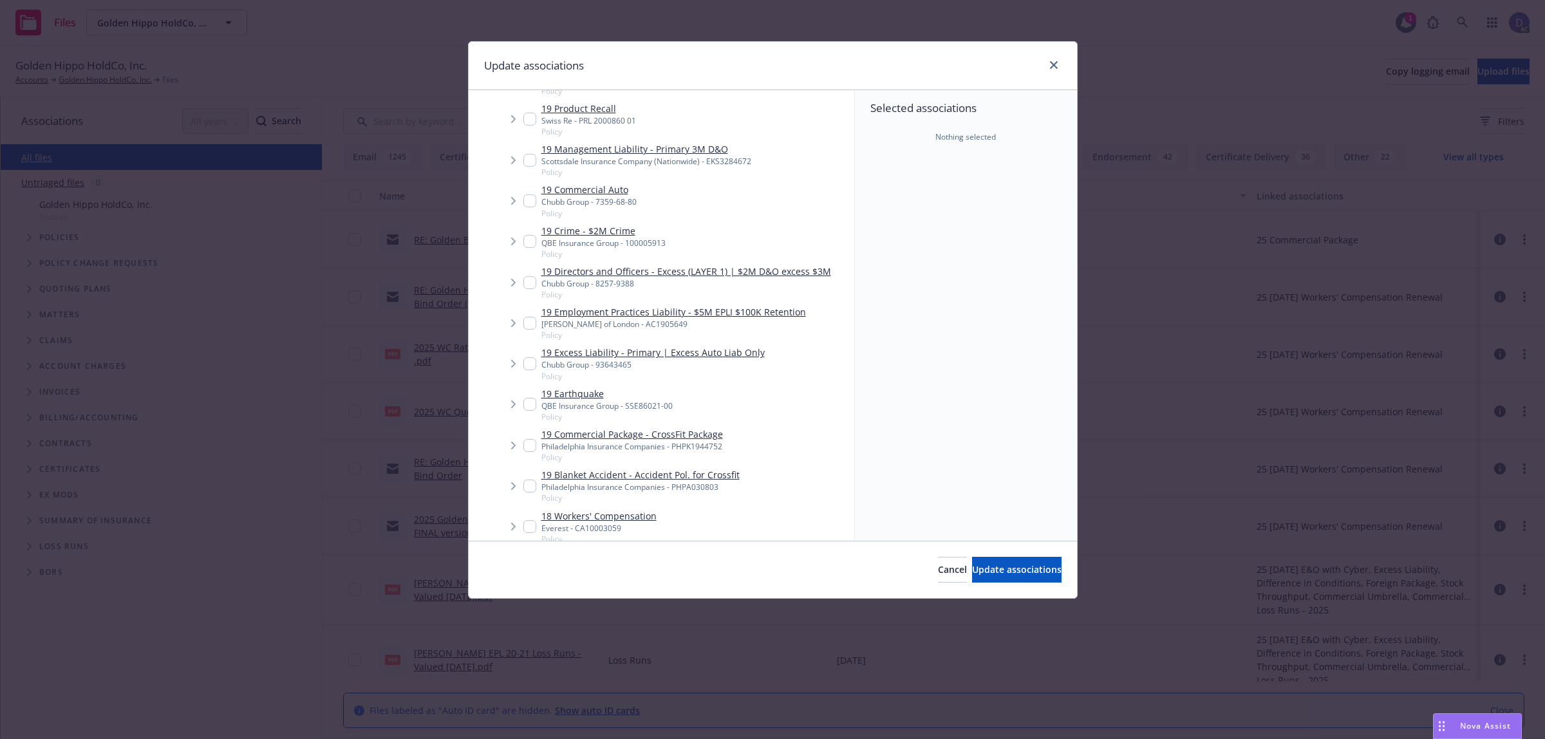
click at [535, 317] on input "Tree Example" at bounding box center [529, 323] width 13 height 13
checkbox input "true"
click at [995, 565] on span "Update associations" at bounding box center [1016, 569] width 89 height 12
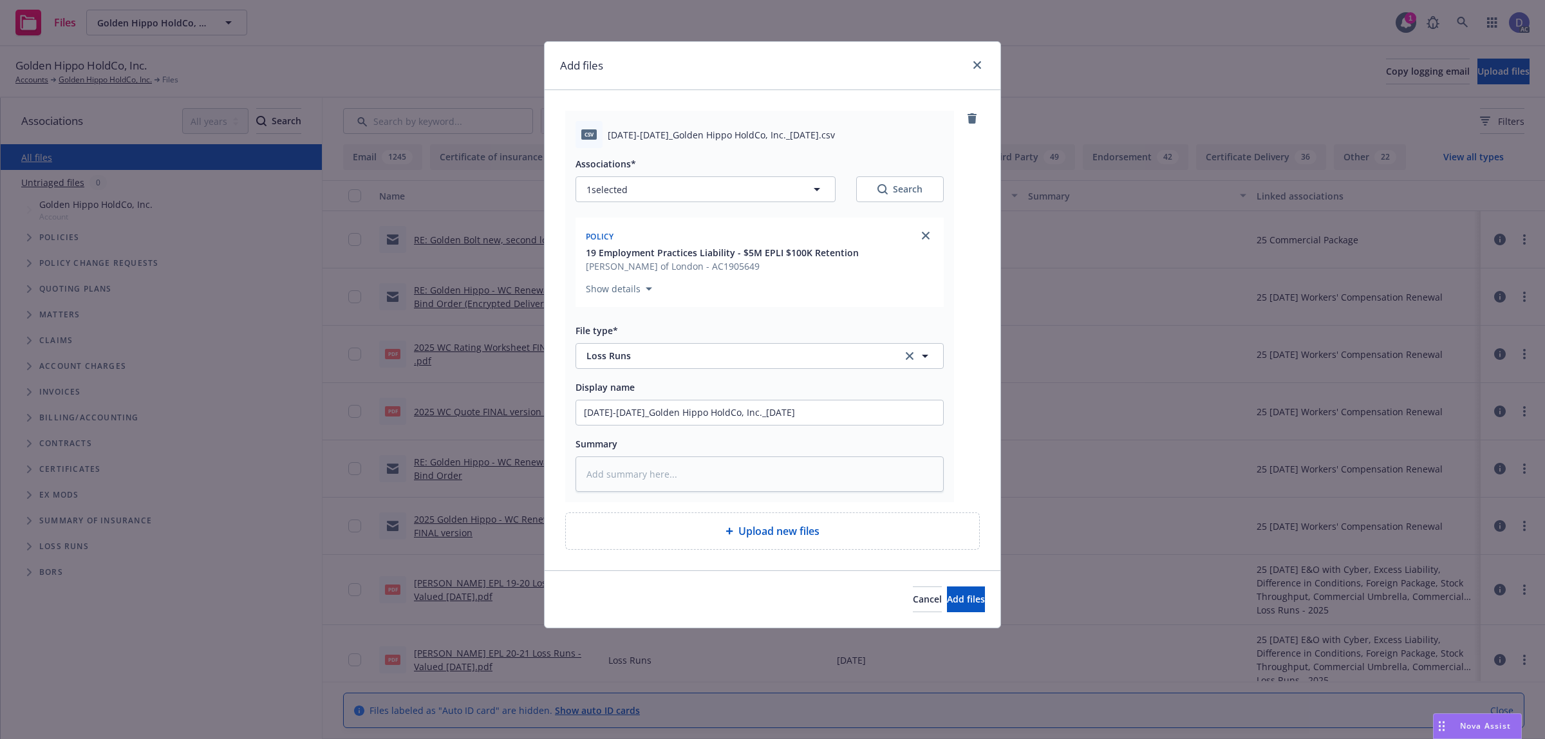
click at [939, 587] on div "Cancel Add files" at bounding box center [773, 598] width 456 height 57
click at [947, 591] on button "Add files" at bounding box center [966, 600] width 38 height 26
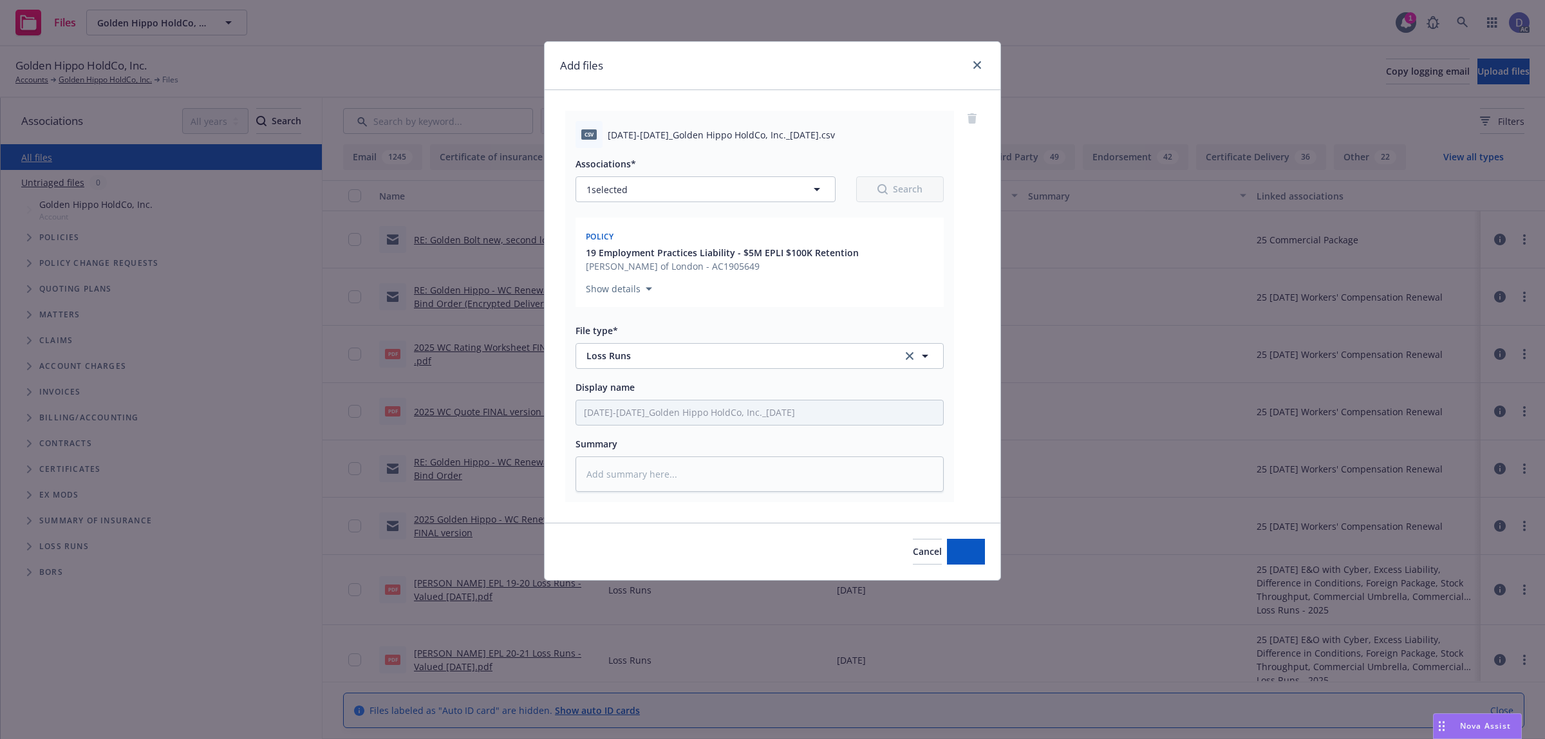
type textarea "x"
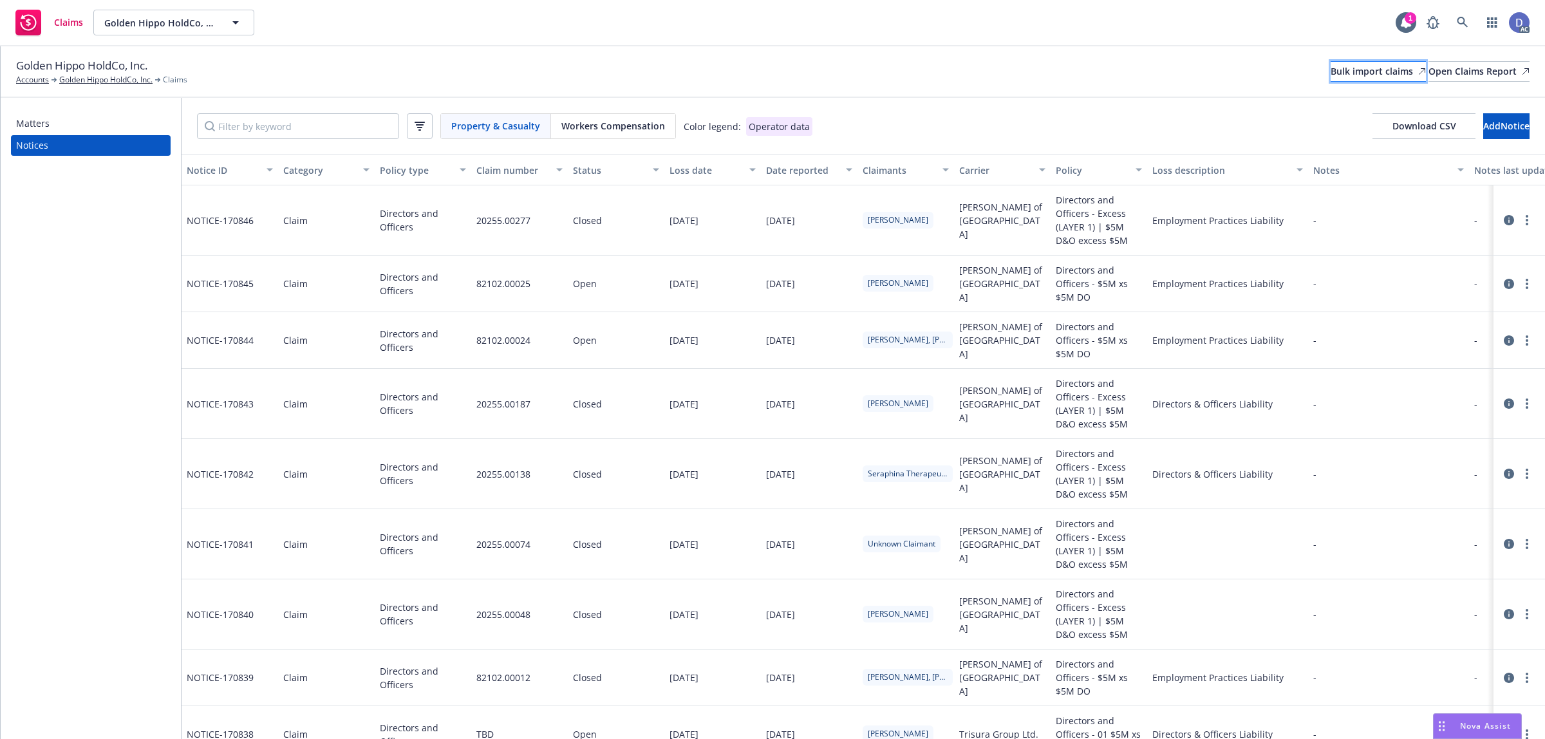
click at [1353, 75] on div "Bulk import claims" at bounding box center [1378, 71] width 95 height 19
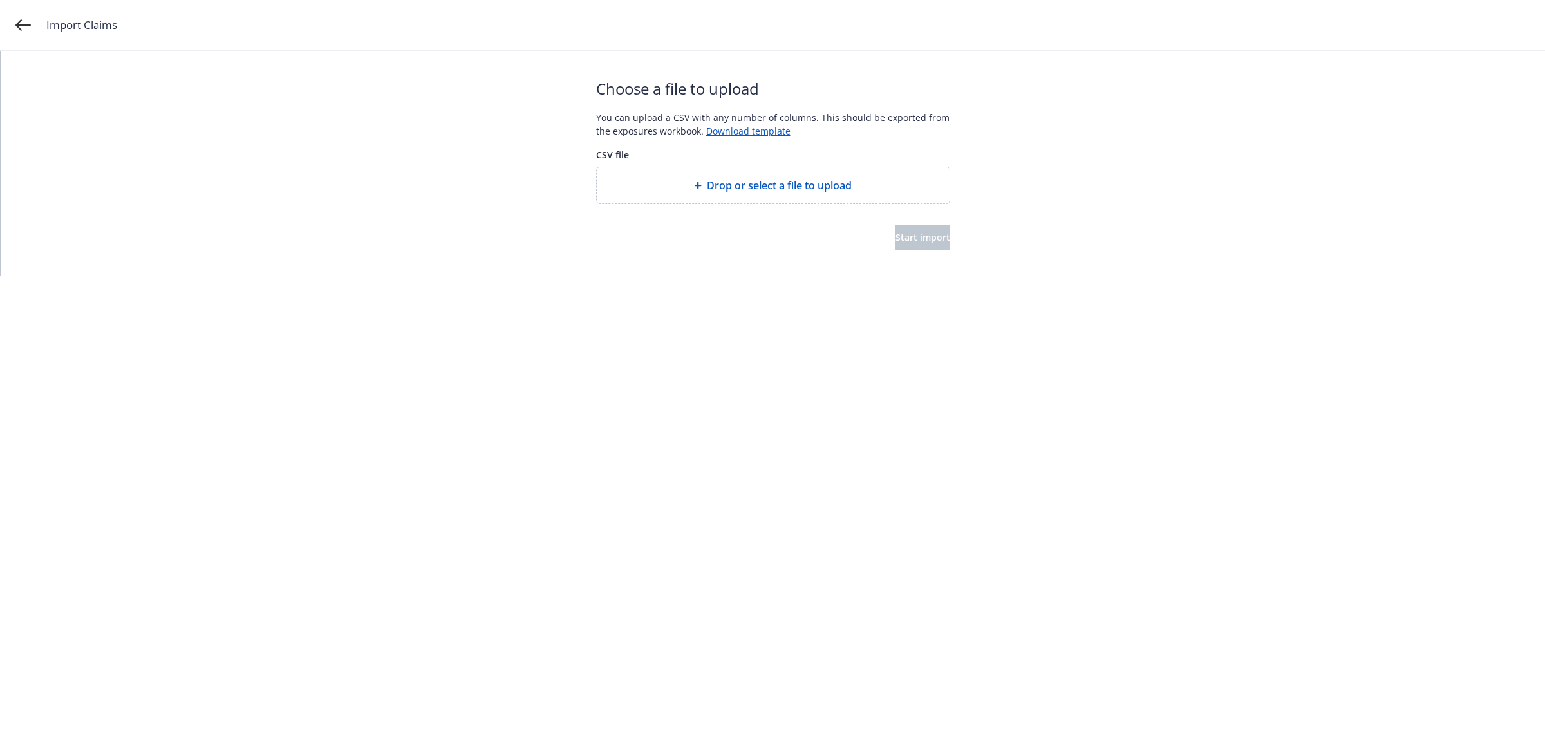
click at [717, 207] on div at bounding box center [773, 214] width 354 height 21
click at [742, 185] on span "Drop or select a file to upload" at bounding box center [779, 185] width 145 height 15
click at [896, 238] on span "Start import" at bounding box center [923, 237] width 55 height 12
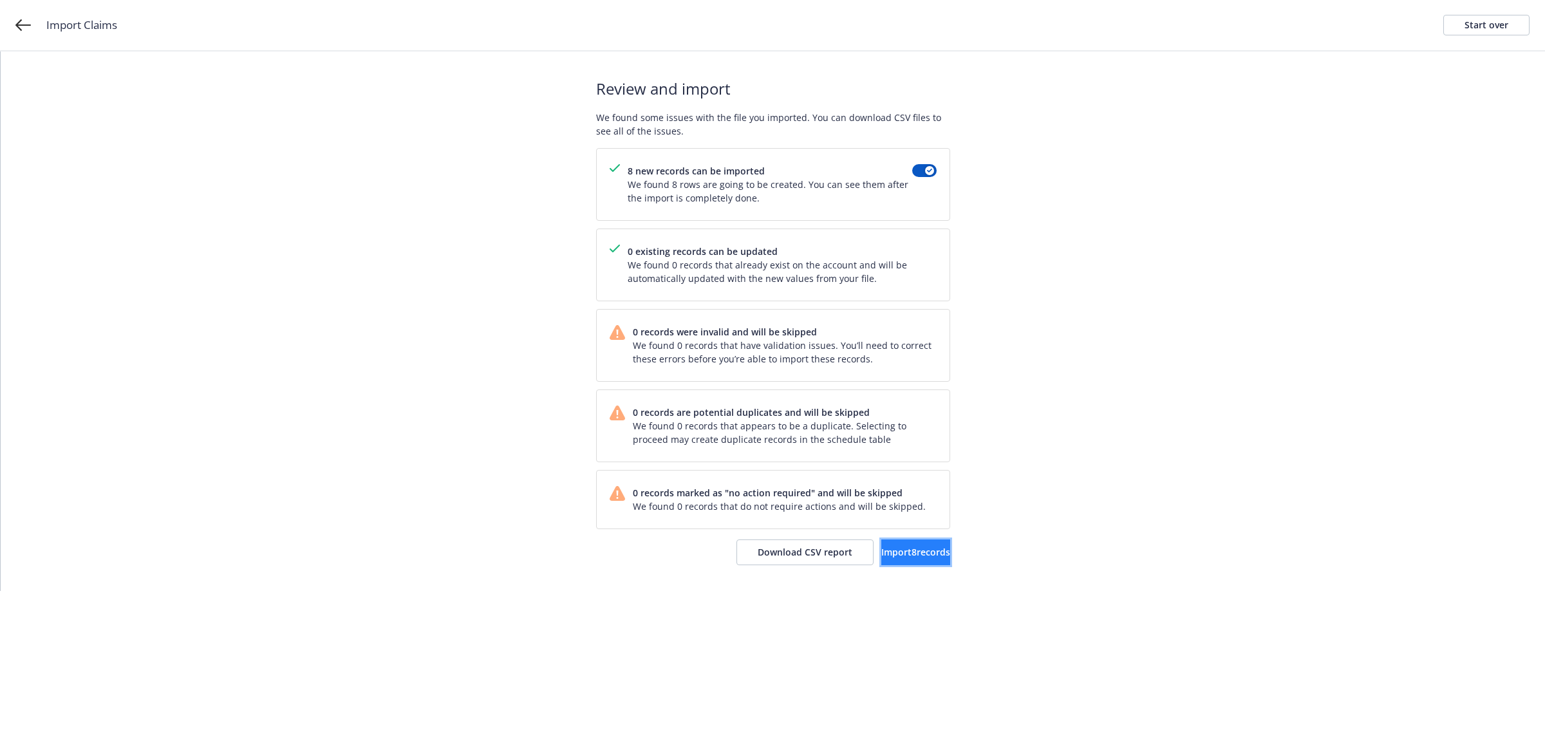
click at [915, 547] on span "Import 8 records" at bounding box center [915, 552] width 69 height 12
click at [896, 547] on span "View accounts" at bounding box center [897, 552] width 63 height 12
